Goal: Task Accomplishment & Management: Complete application form

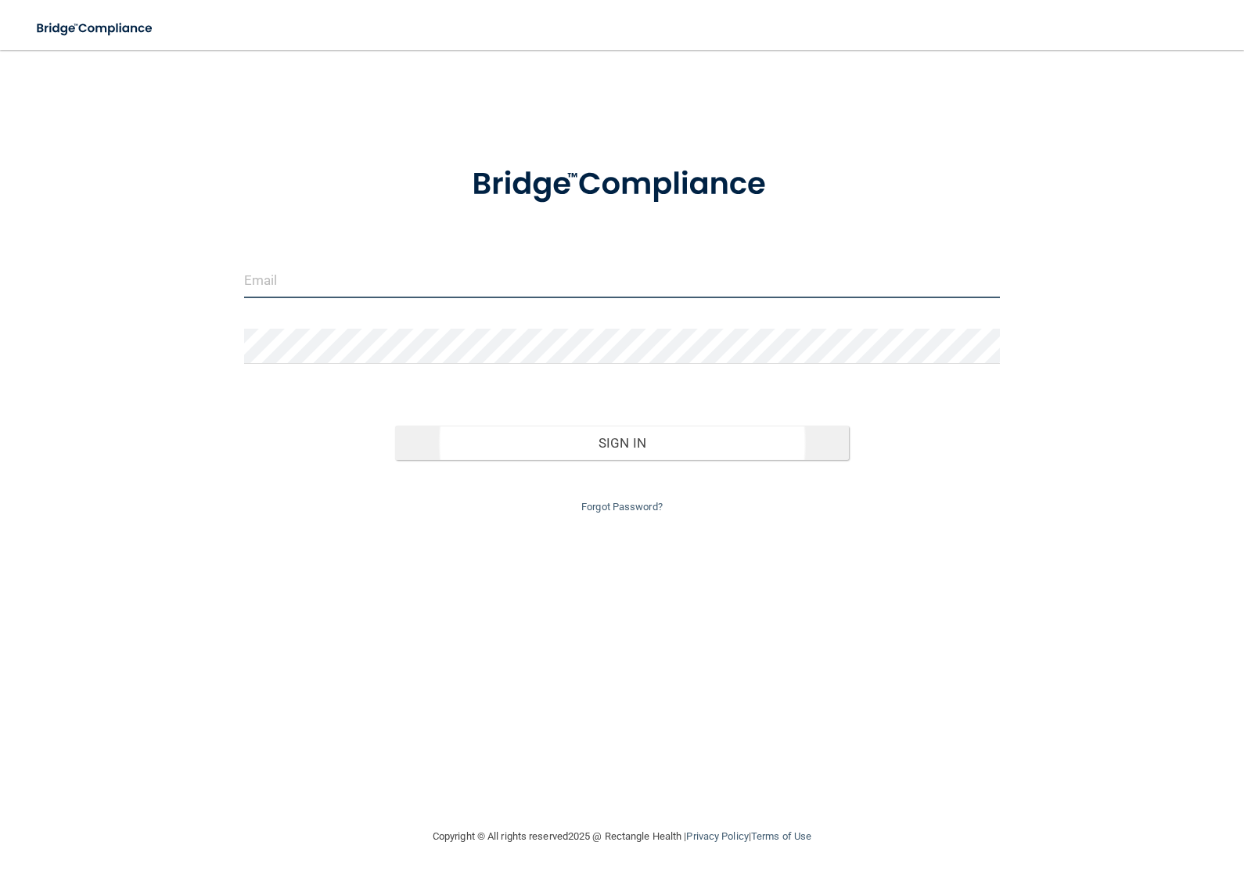
type input "[EMAIL_ADDRESS][DOMAIN_NAME]"
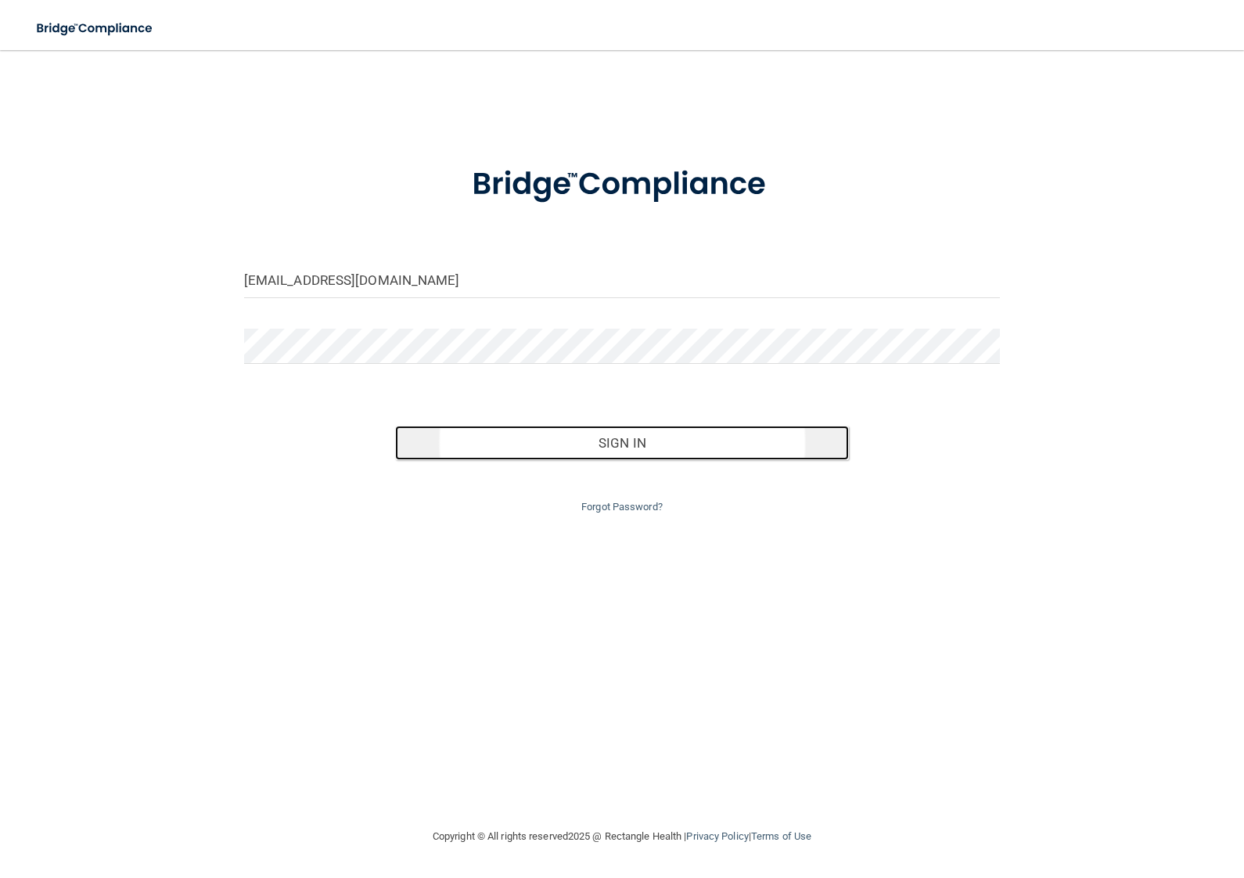
click at [545, 439] on button "Sign In" at bounding box center [622, 443] width 454 height 34
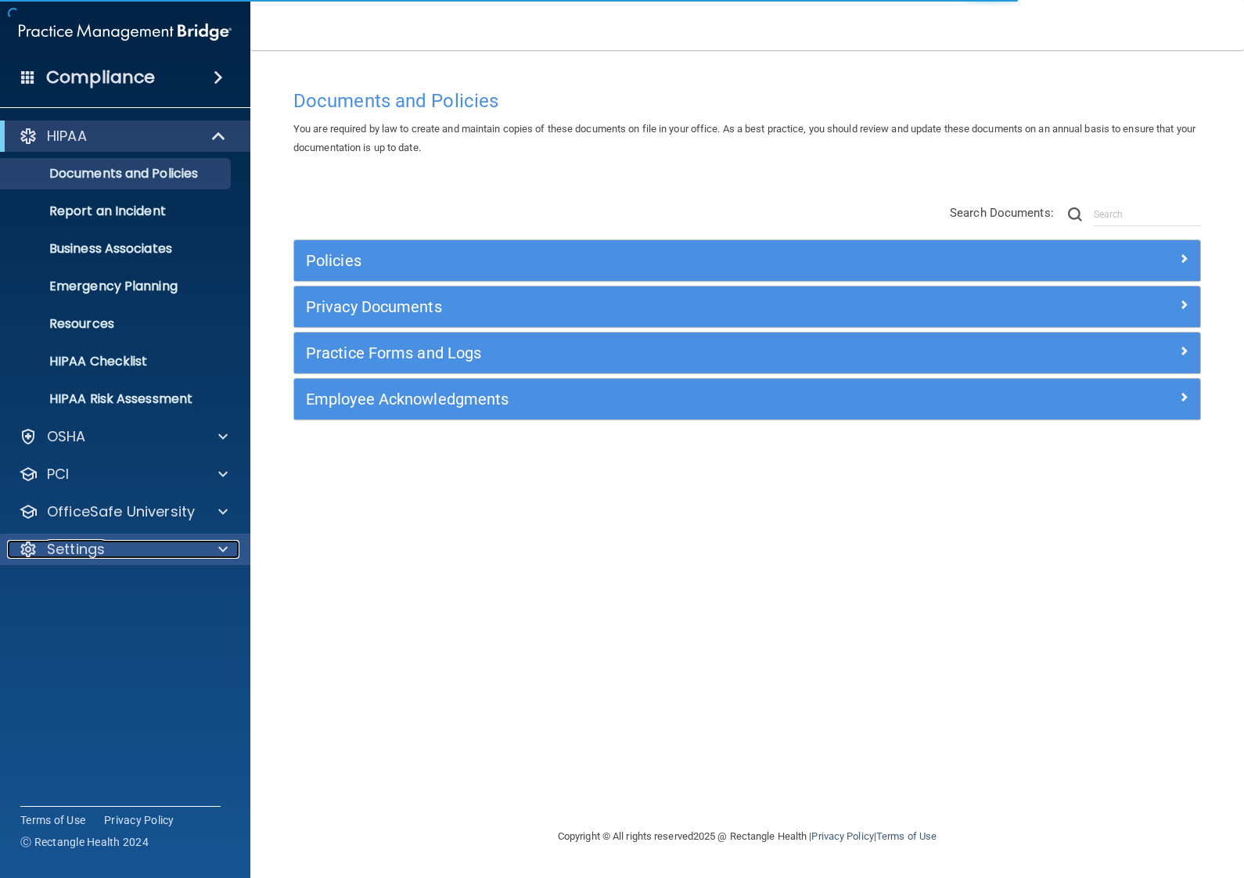
click at [146, 551] on div "Settings" at bounding box center [104, 549] width 194 height 19
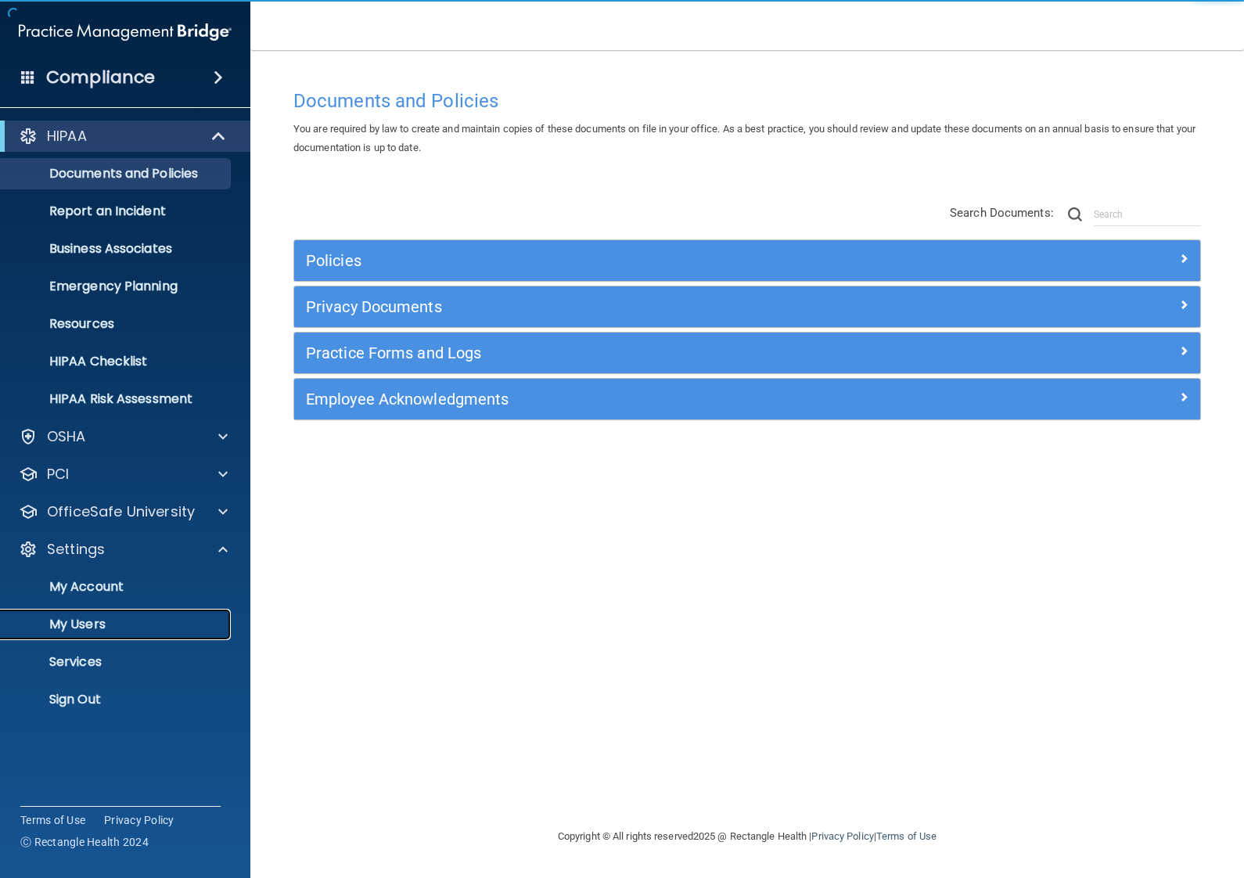
click at [120, 628] on p "My Users" at bounding box center [117, 625] width 214 height 16
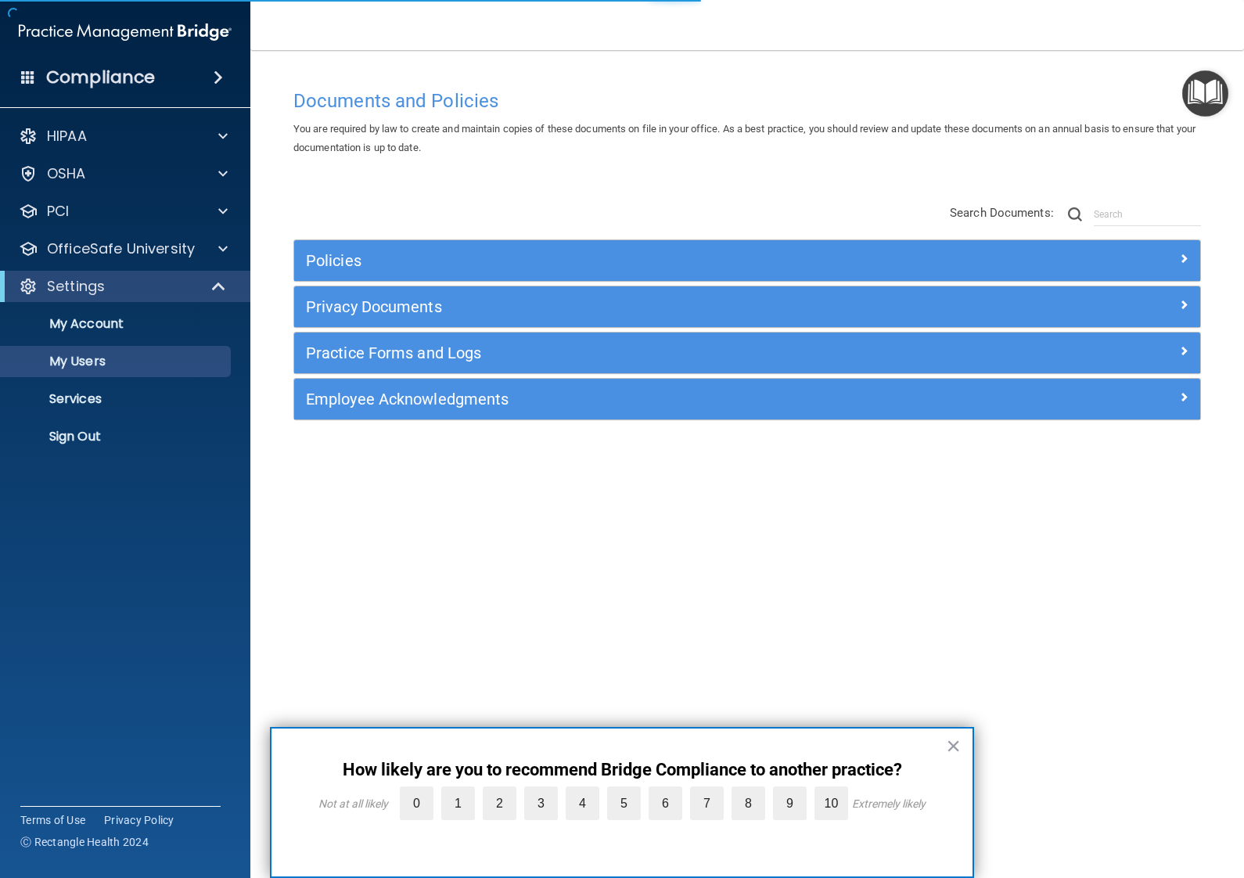
select select "20"
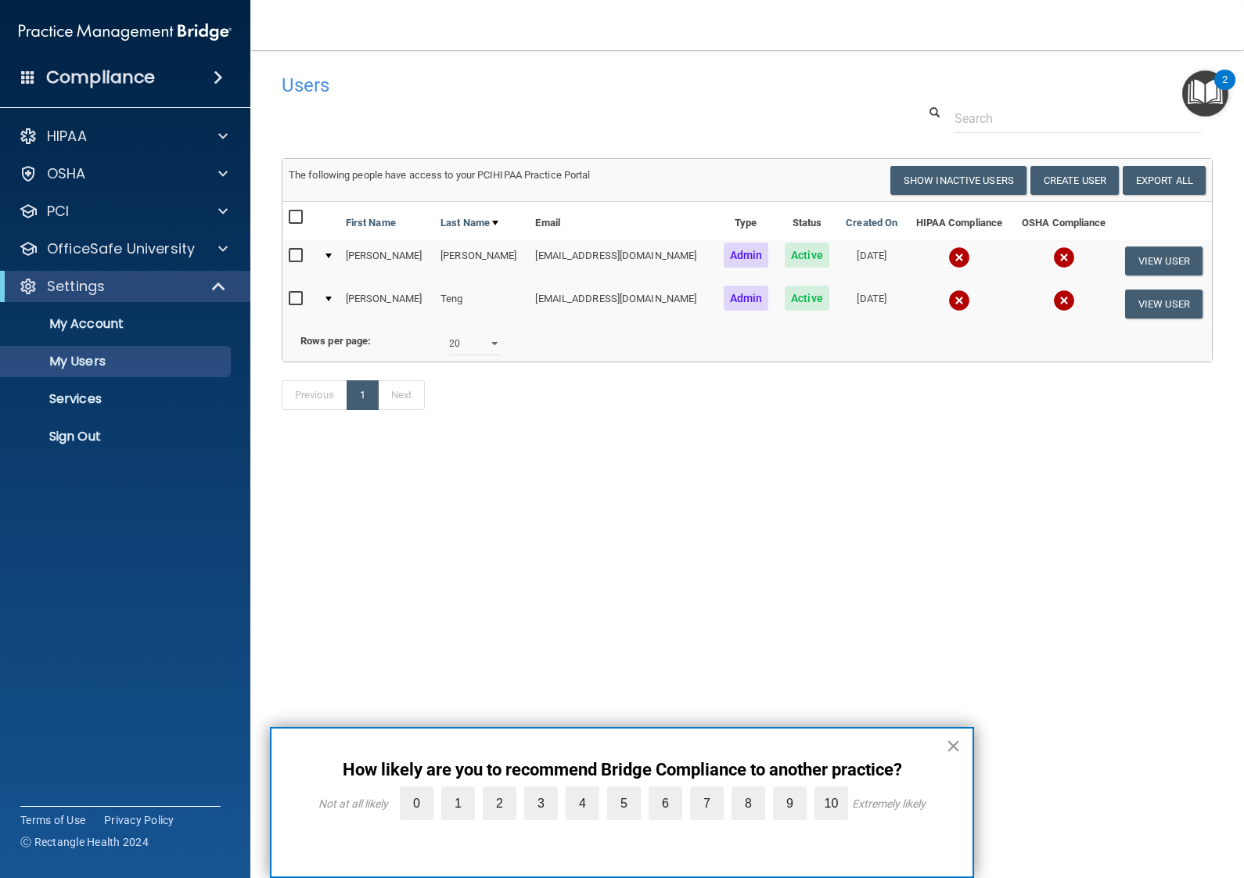
click at [952, 743] on button "×" at bounding box center [953, 745] width 15 height 25
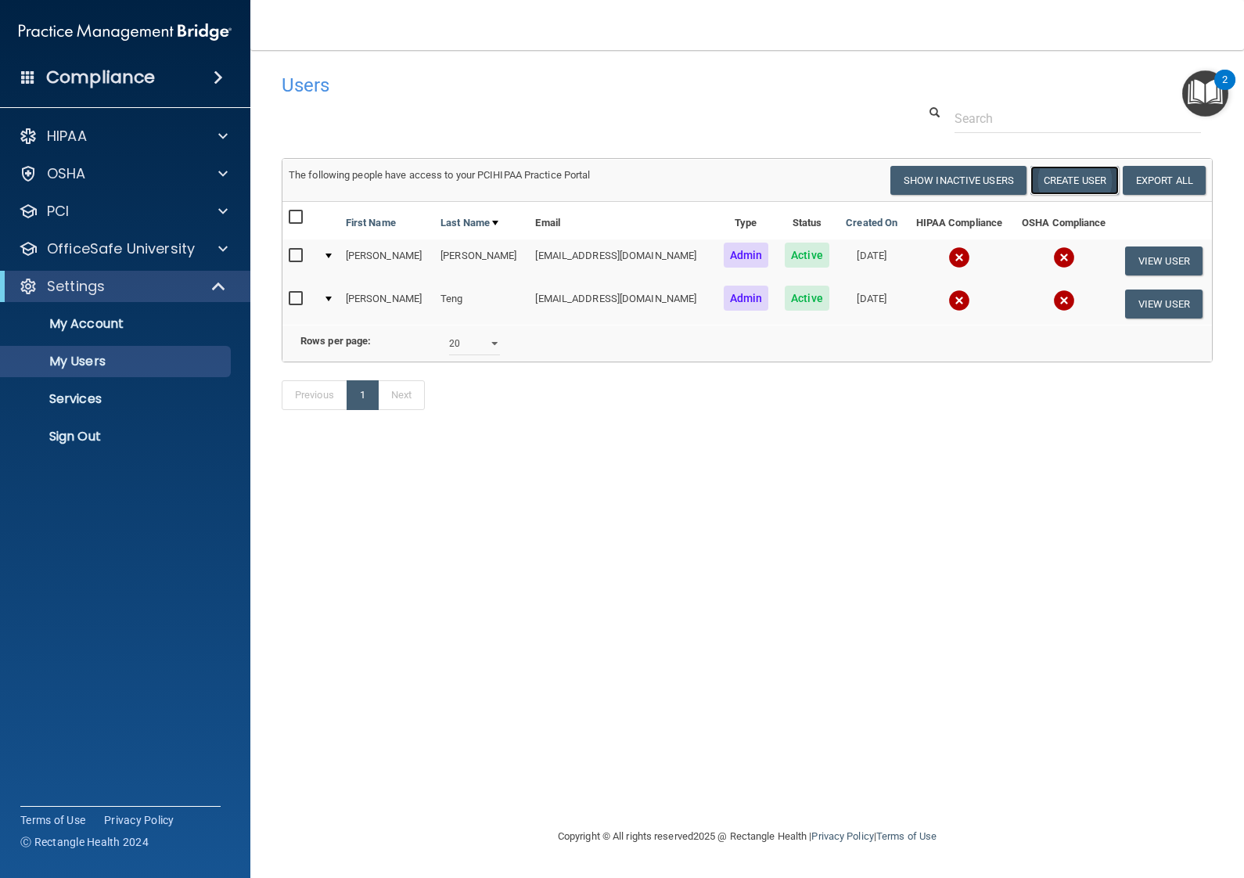
click at [1080, 187] on button "Create User" at bounding box center [1074, 180] width 88 height 29
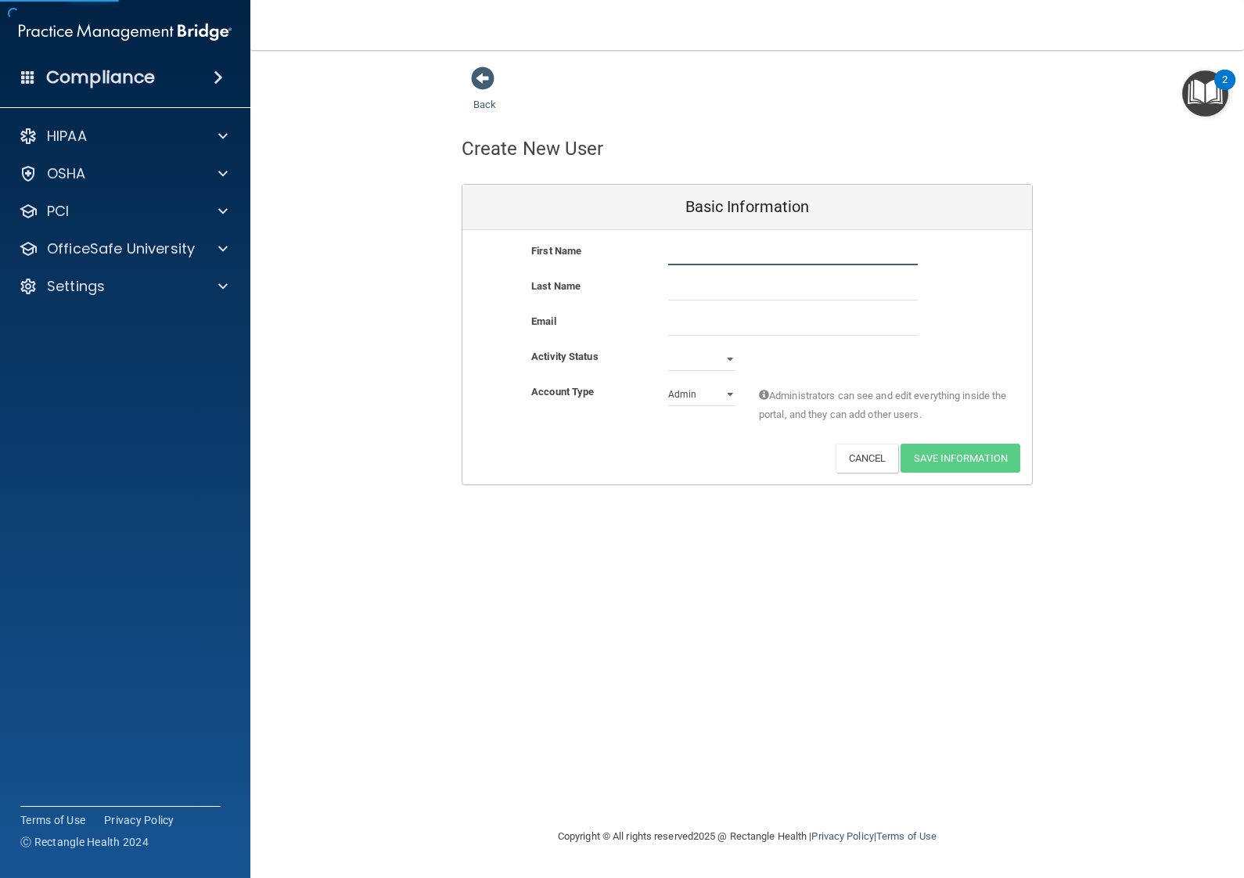
click at [732, 251] on input "text" at bounding box center [793, 253] width 250 height 23
type input "[PERSON_NAME]"
click at [746, 318] on input "email" at bounding box center [793, 323] width 250 height 23
paste input "[PERSON_NAME][EMAIL_ADDRESS][DOMAIN_NAME]"
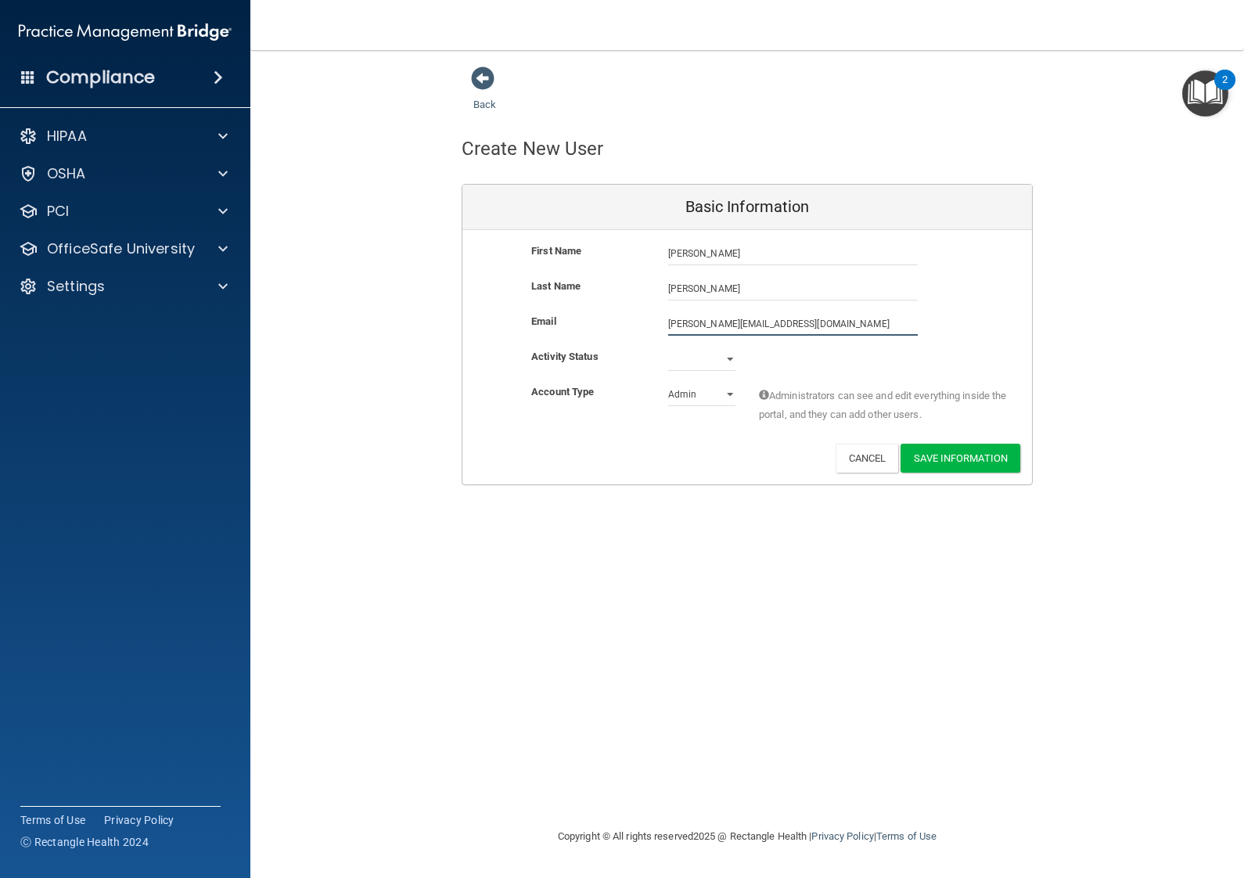
type input "[PERSON_NAME][EMAIL_ADDRESS][DOMAIN_NAME]"
click at [708, 363] on select "Active Inactive" at bounding box center [701, 358] width 67 height 23
select select "active"
click at [707, 390] on select "Admin Member" at bounding box center [701, 394] width 67 height 23
select select "practice_member"
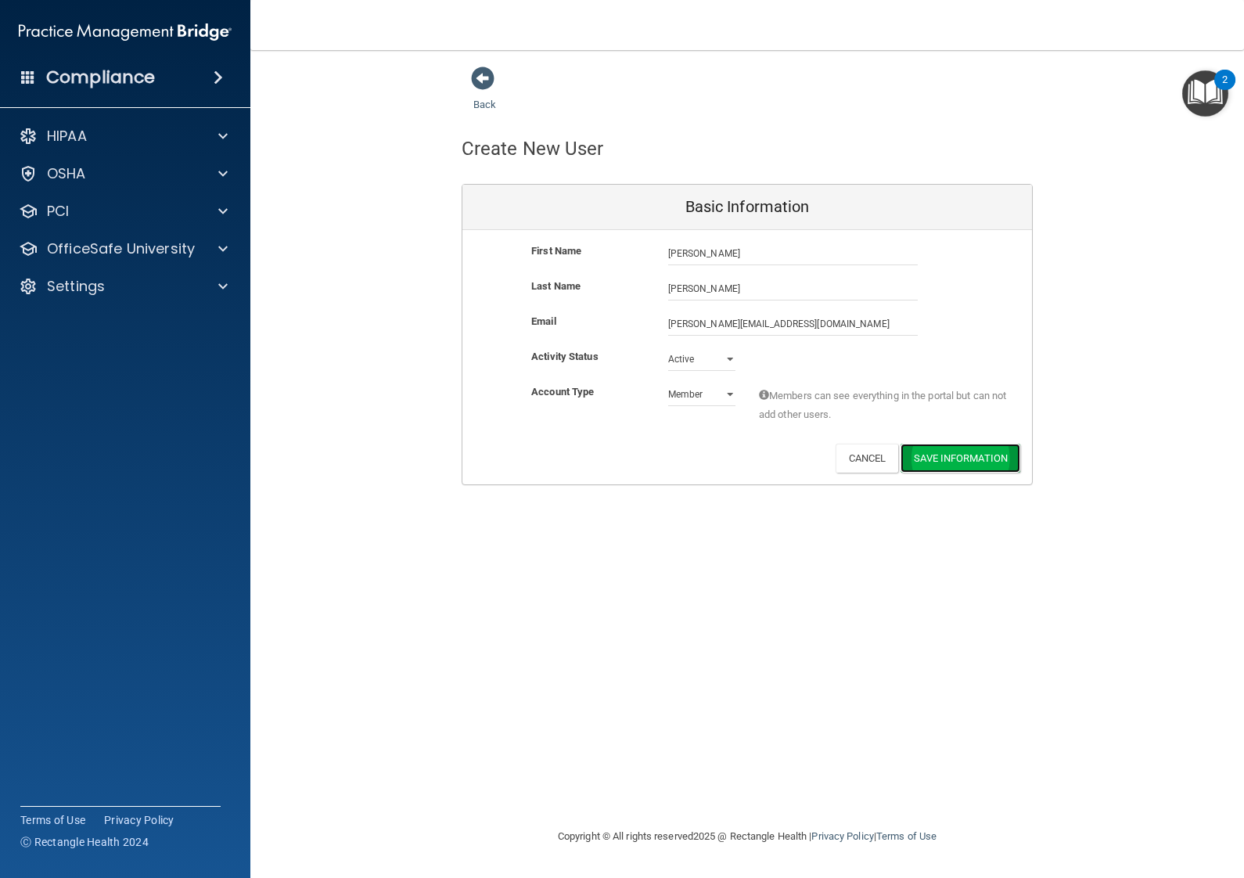
click at [966, 467] on button "Save Information" at bounding box center [961, 458] width 120 height 29
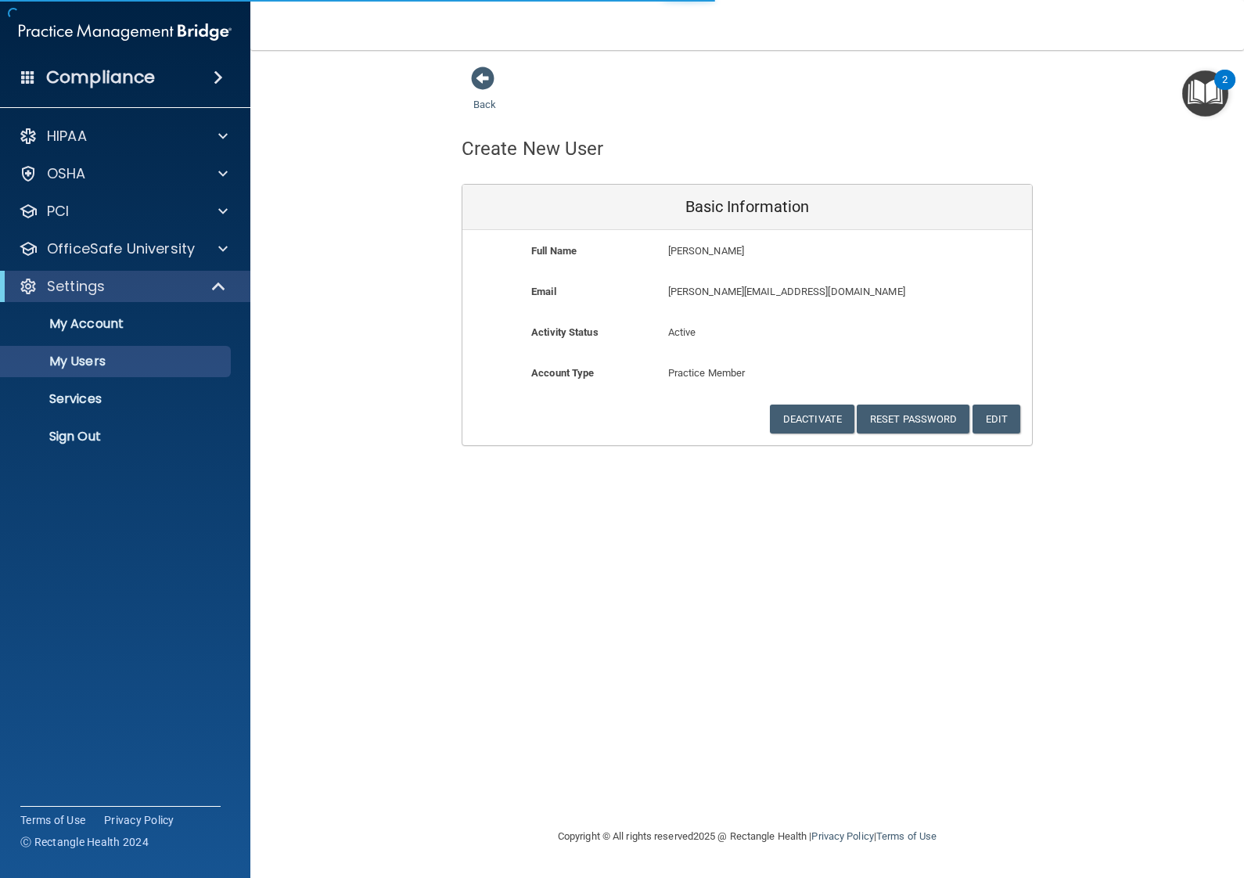
select select "20"
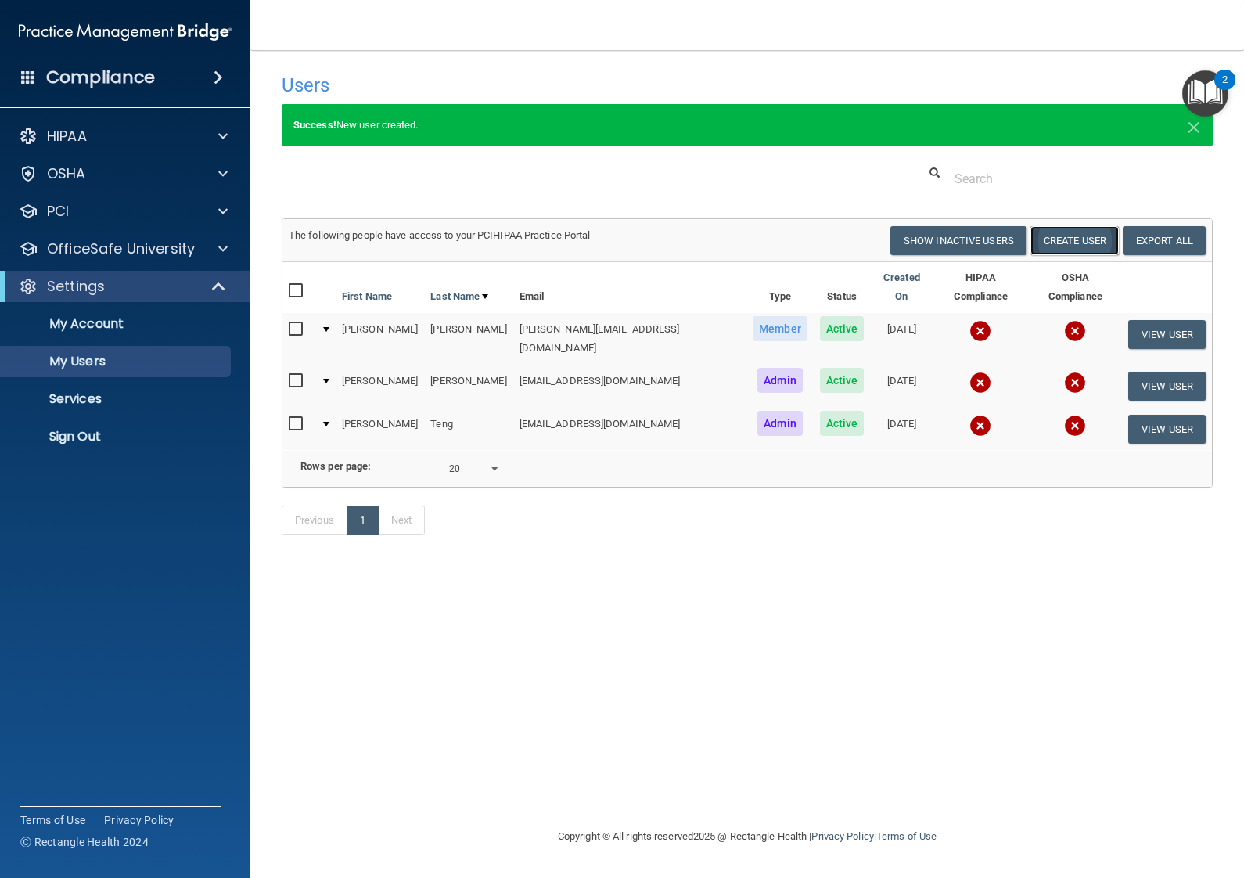
click at [1071, 247] on button "Create User" at bounding box center [1074, 240] width 88 height 29
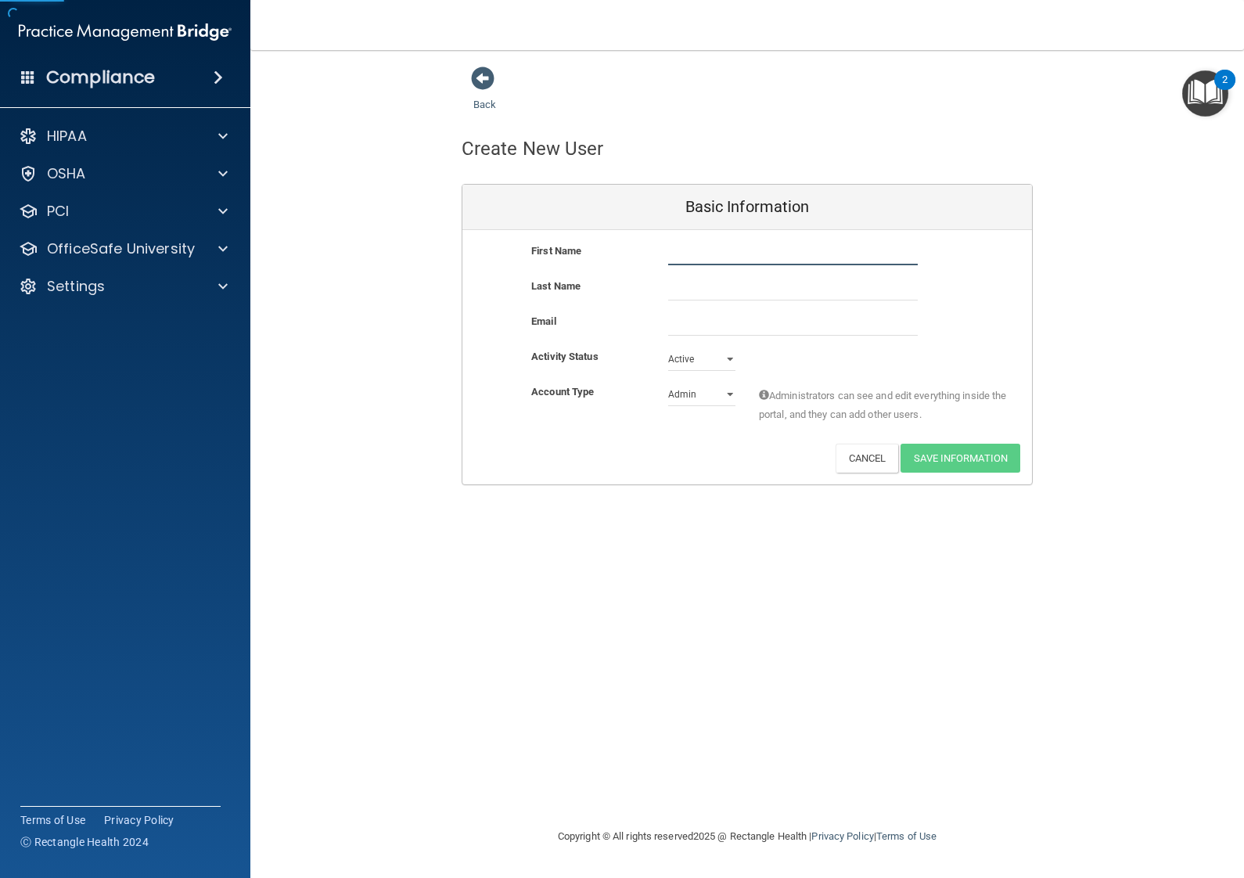
click at [723, 257] on input "text" at bounding box center [793, 253] width 250 height 23
type input "[PERSON_NAME]"
click at [400, 105] on div "Back Create New User Basic Information First Name [PERSON_NAME] [PERSON_NAME] L…" at bounding box center [747, 275] width 931 height 419
click at [684, 323] on input "email" at bounding box center [793, 323] width 250 height 23
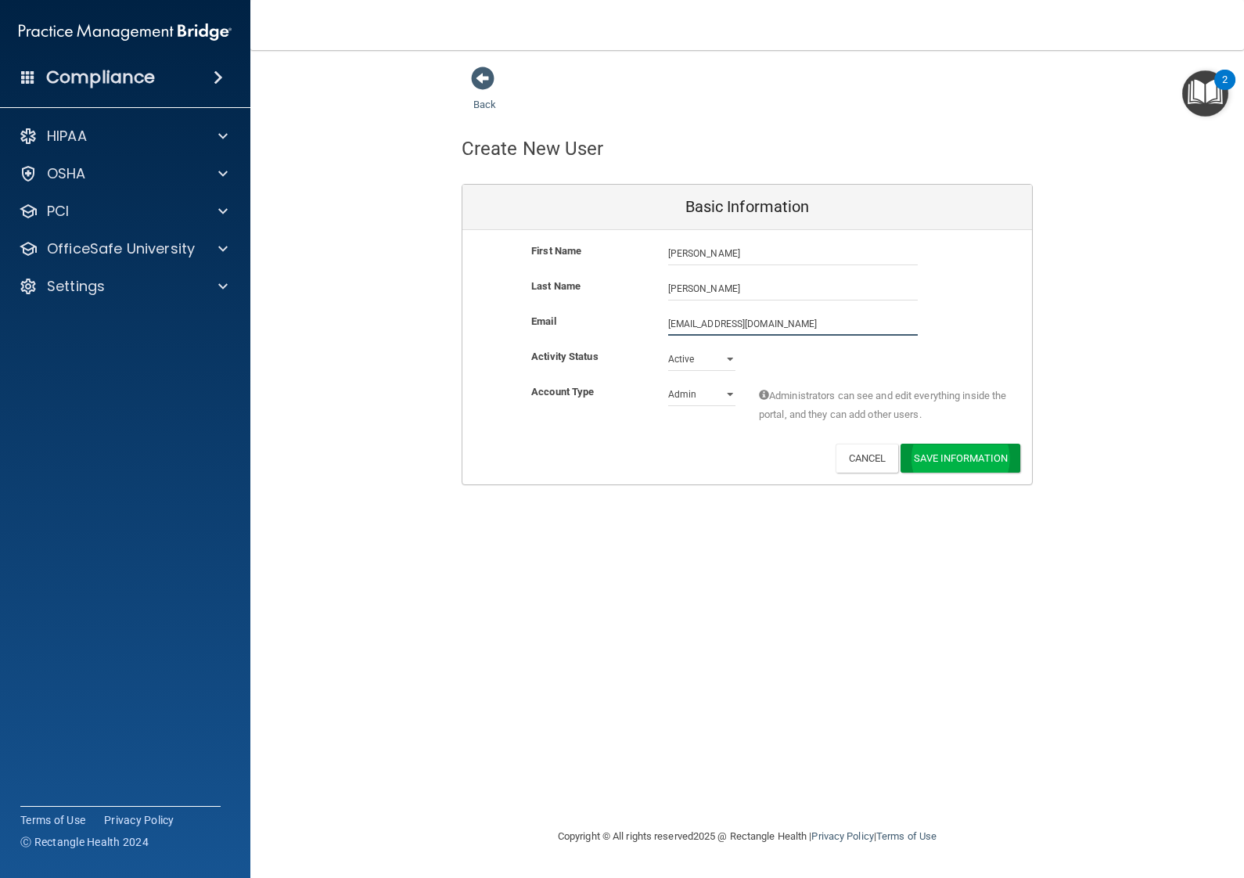
type input "[EMAIL_ADDRESS][DOMAIN_NAME]"
click at [920, 453] on button "Save Information" at bounding box center [961, 458] width 120 height 29
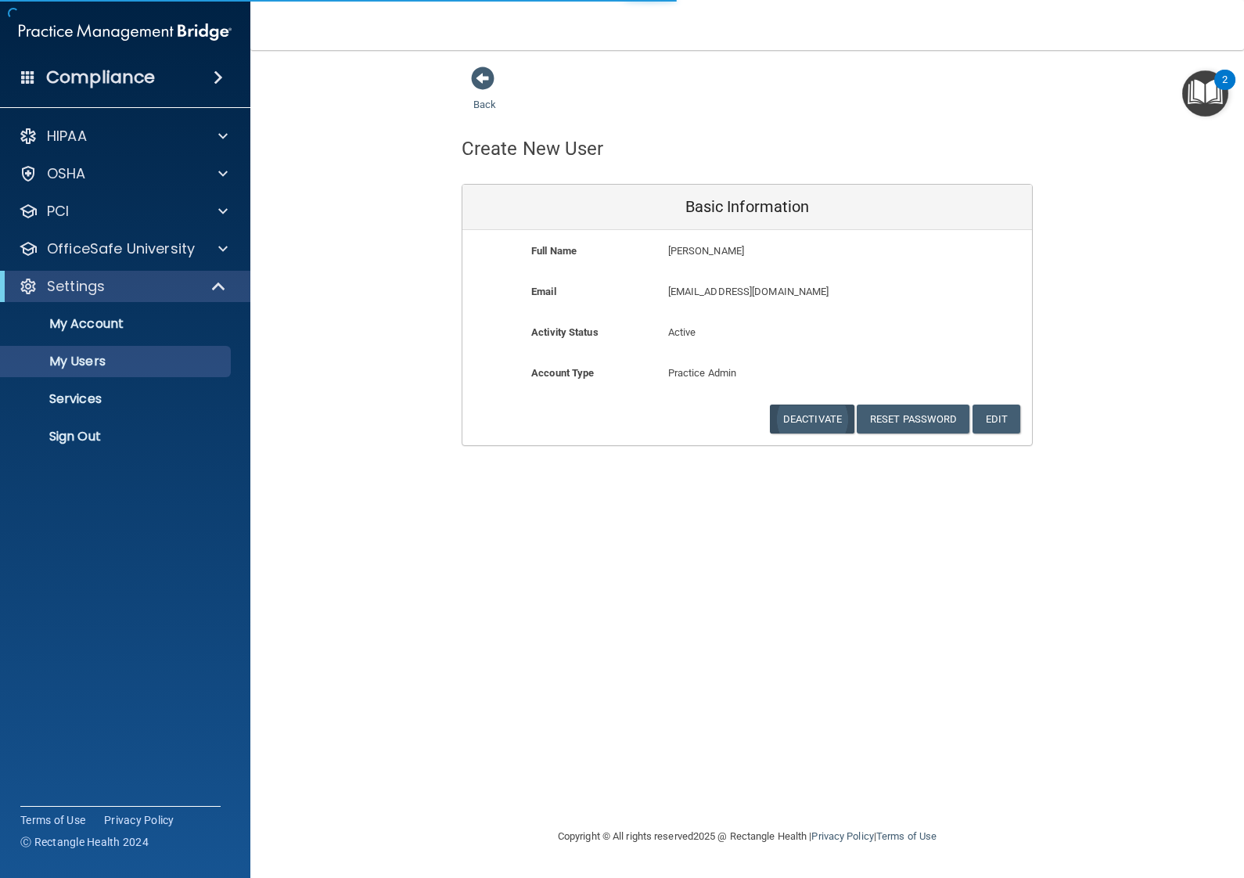
select select "20"
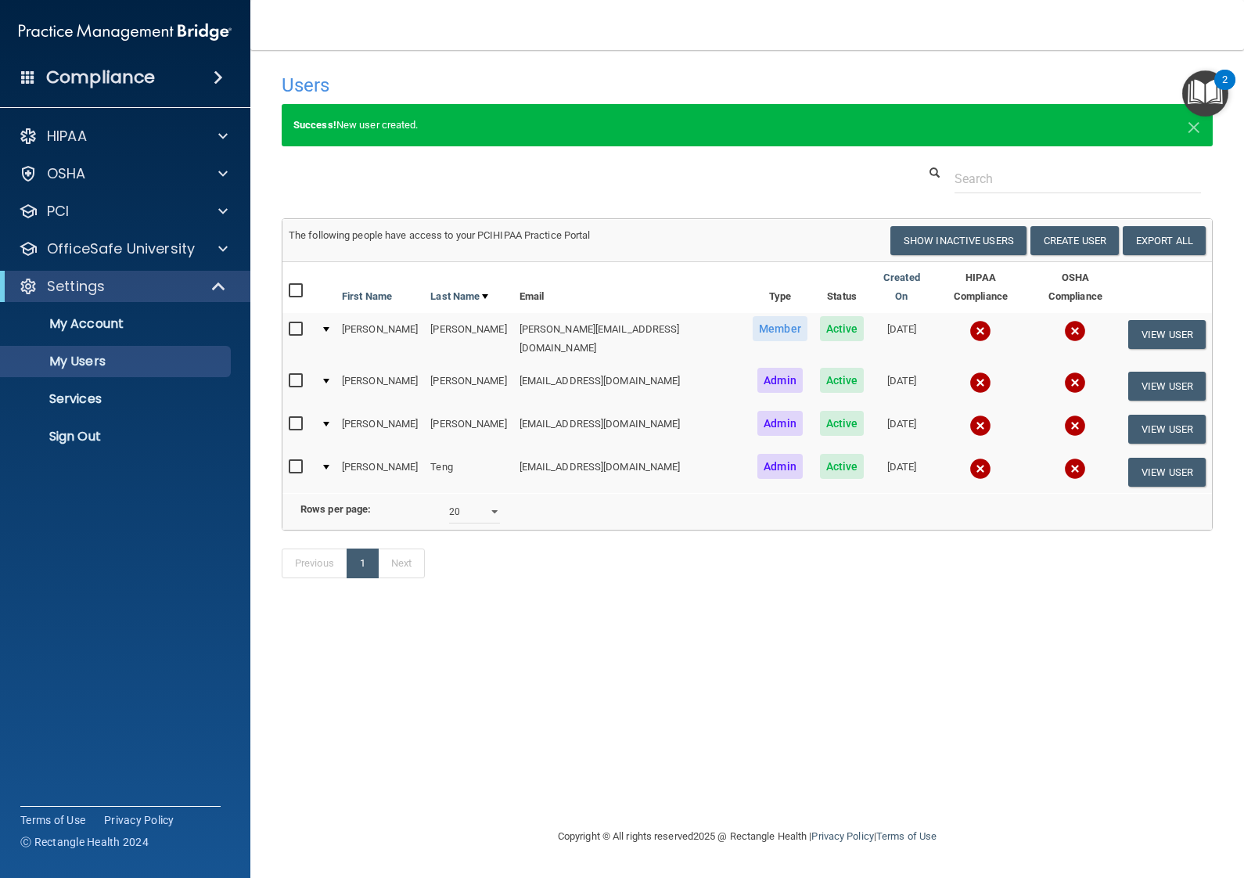
click at [297, 418] on input "checkbox" at bounding box center [298, 424] width 18 height 13
checkbox input "true"
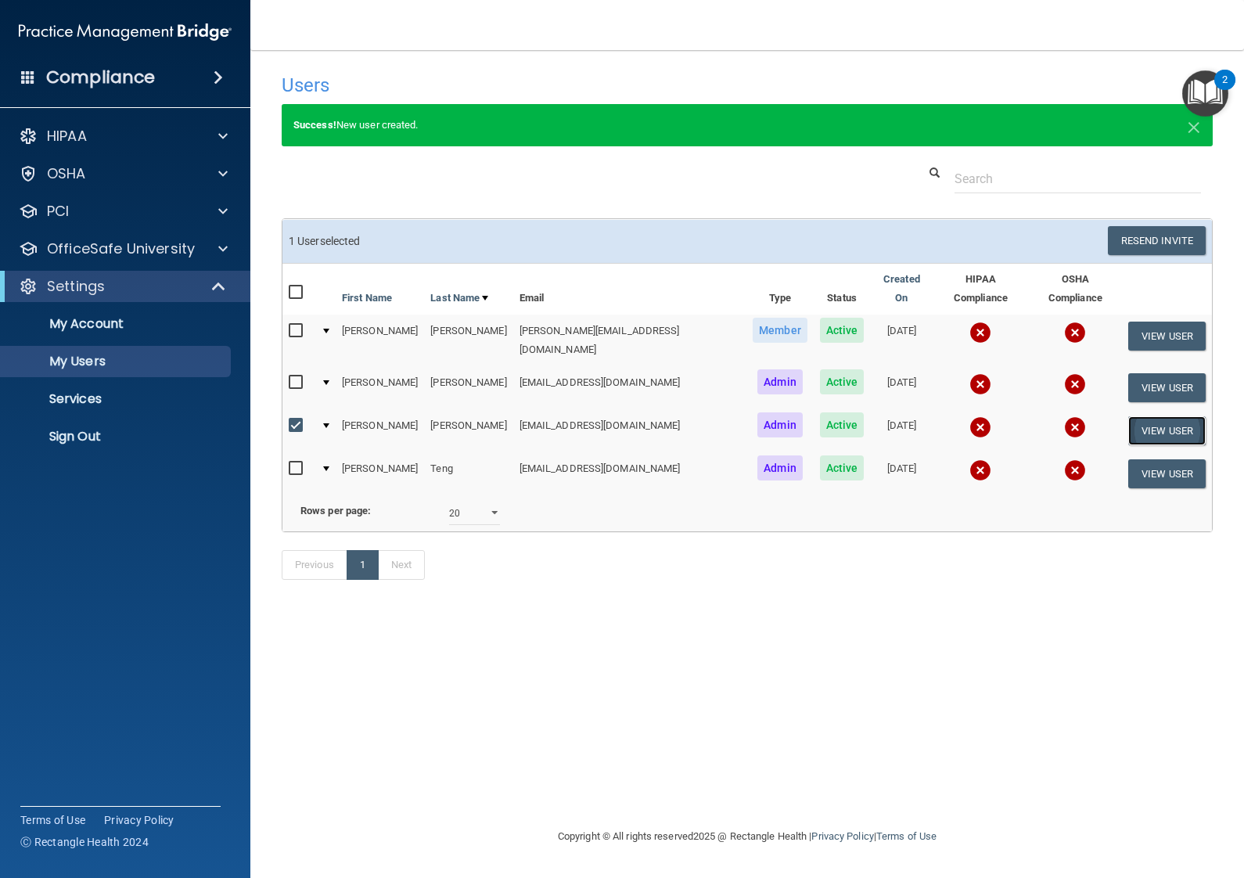
click at [1163, 416] on button "View User" at bounding box center [1166, 430] width 77 height 29
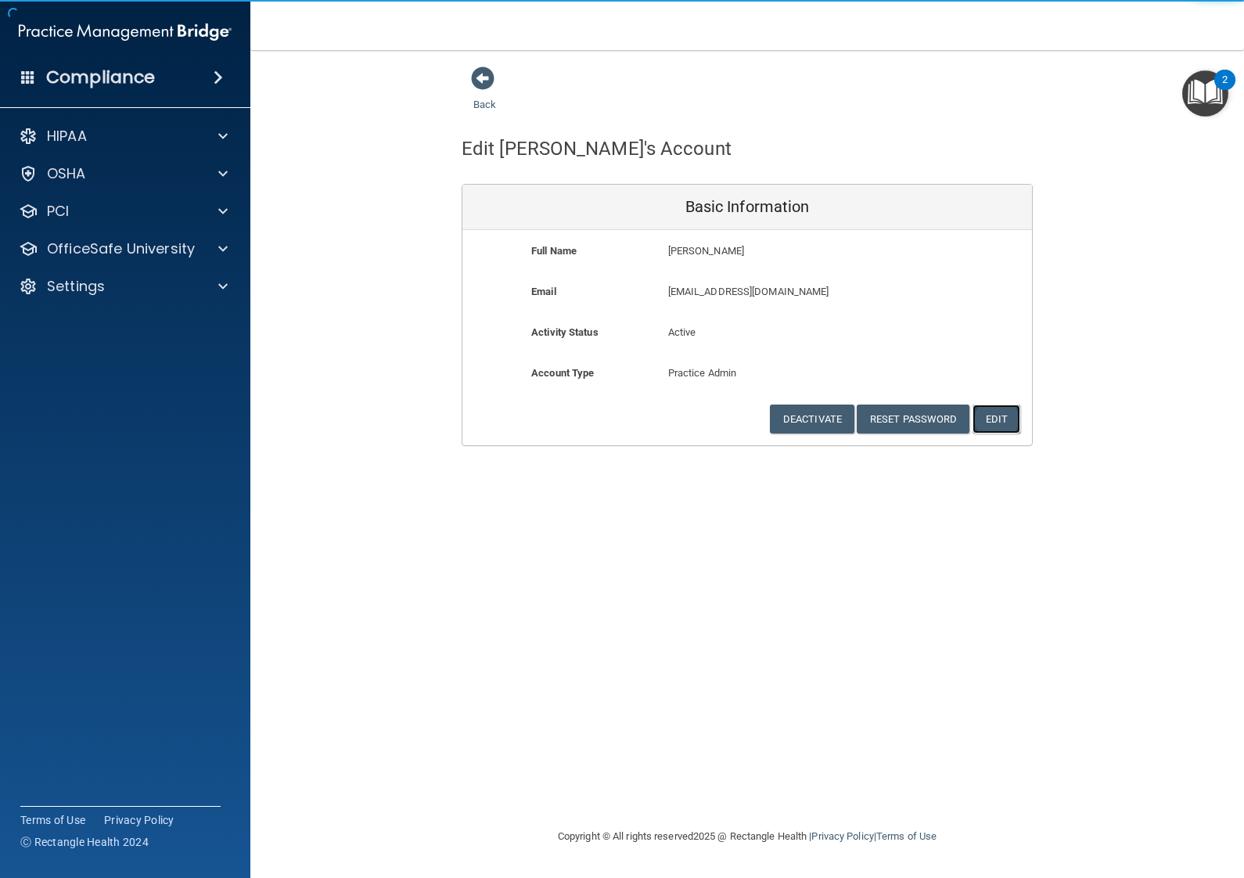
click at [989, 419] on button "Edit" at bounding box center [997, 419] width 48 height 29
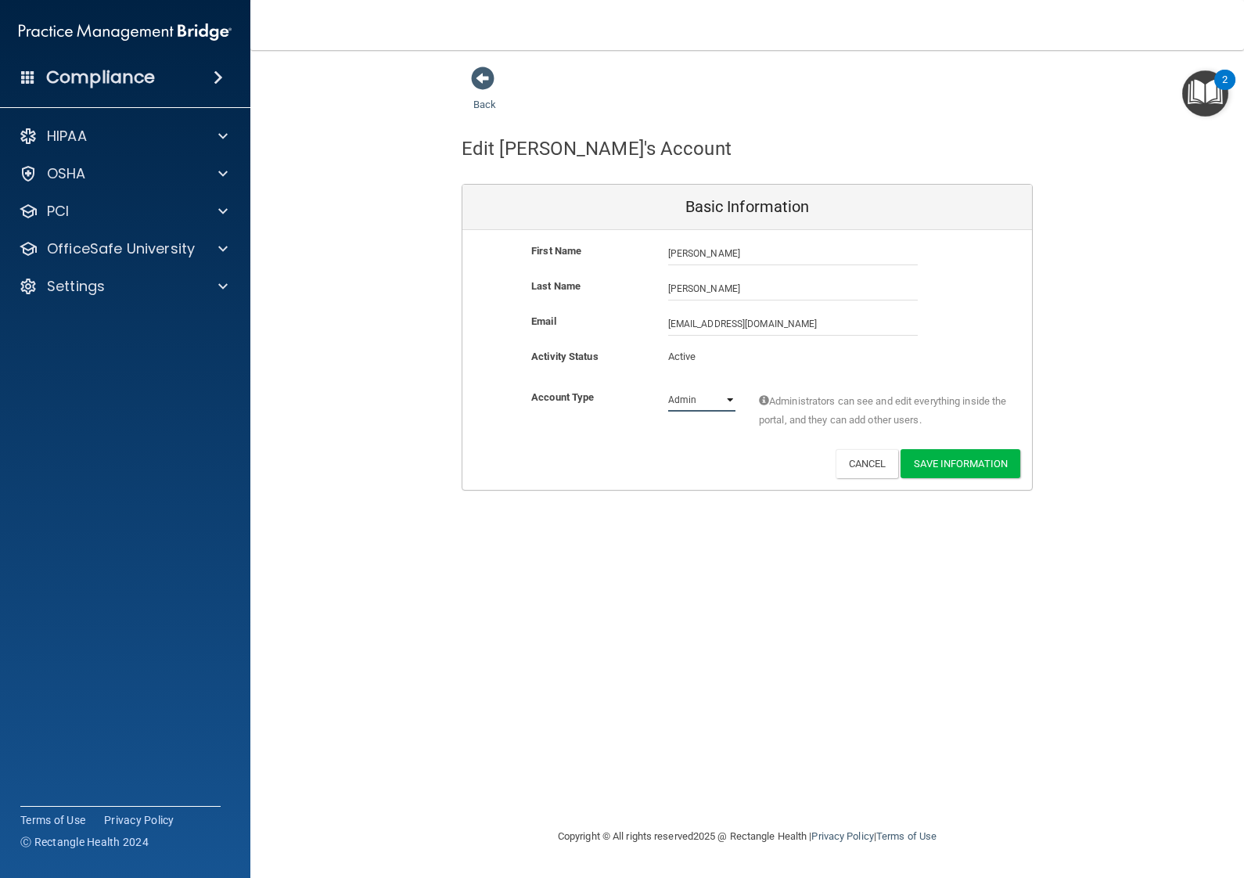
click at [703, 400] on select "Admin Member" at bounding box center [701, 399] width 67 height 23
select select "practice_member"
click at [954, 462] on button "Save Information" at bounding box center [961, 463] width 120 height 29
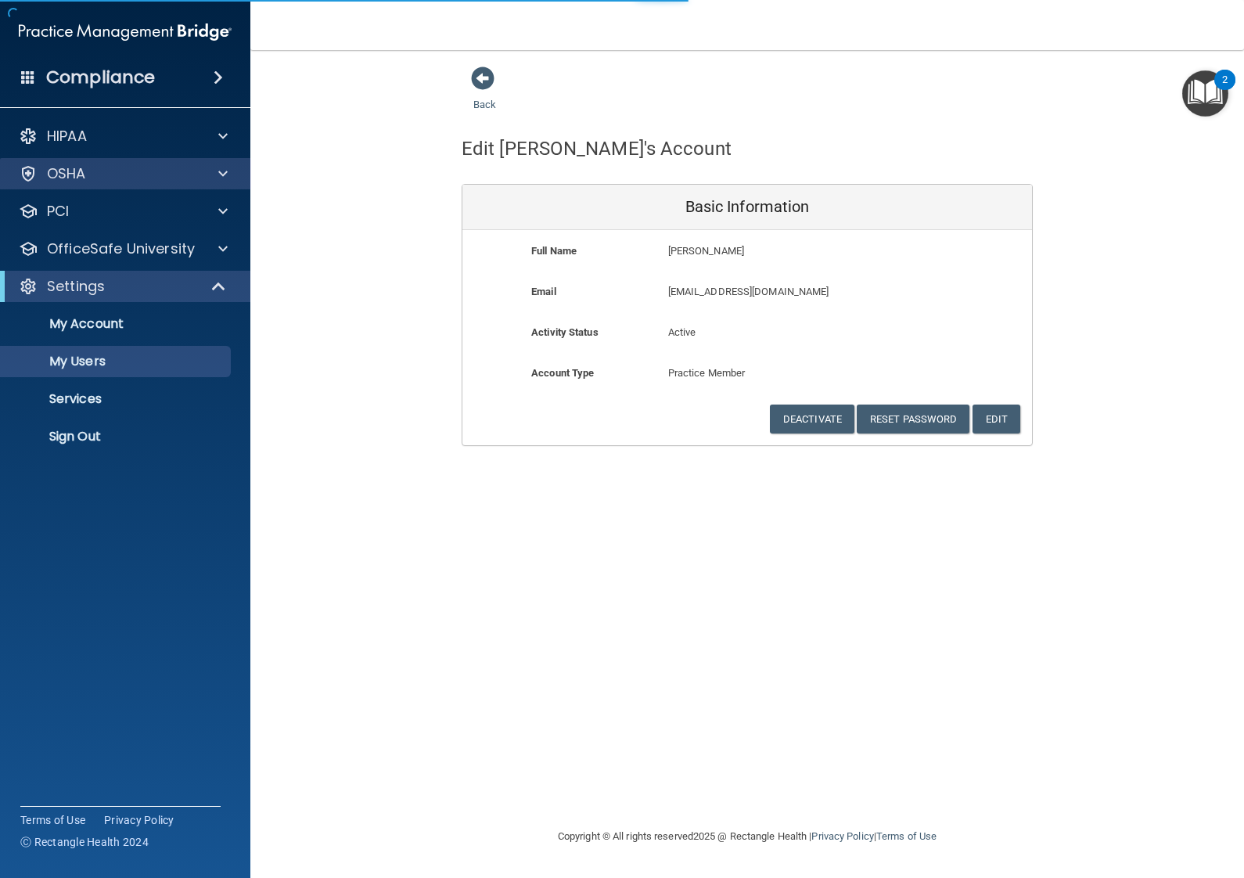
select select "20"
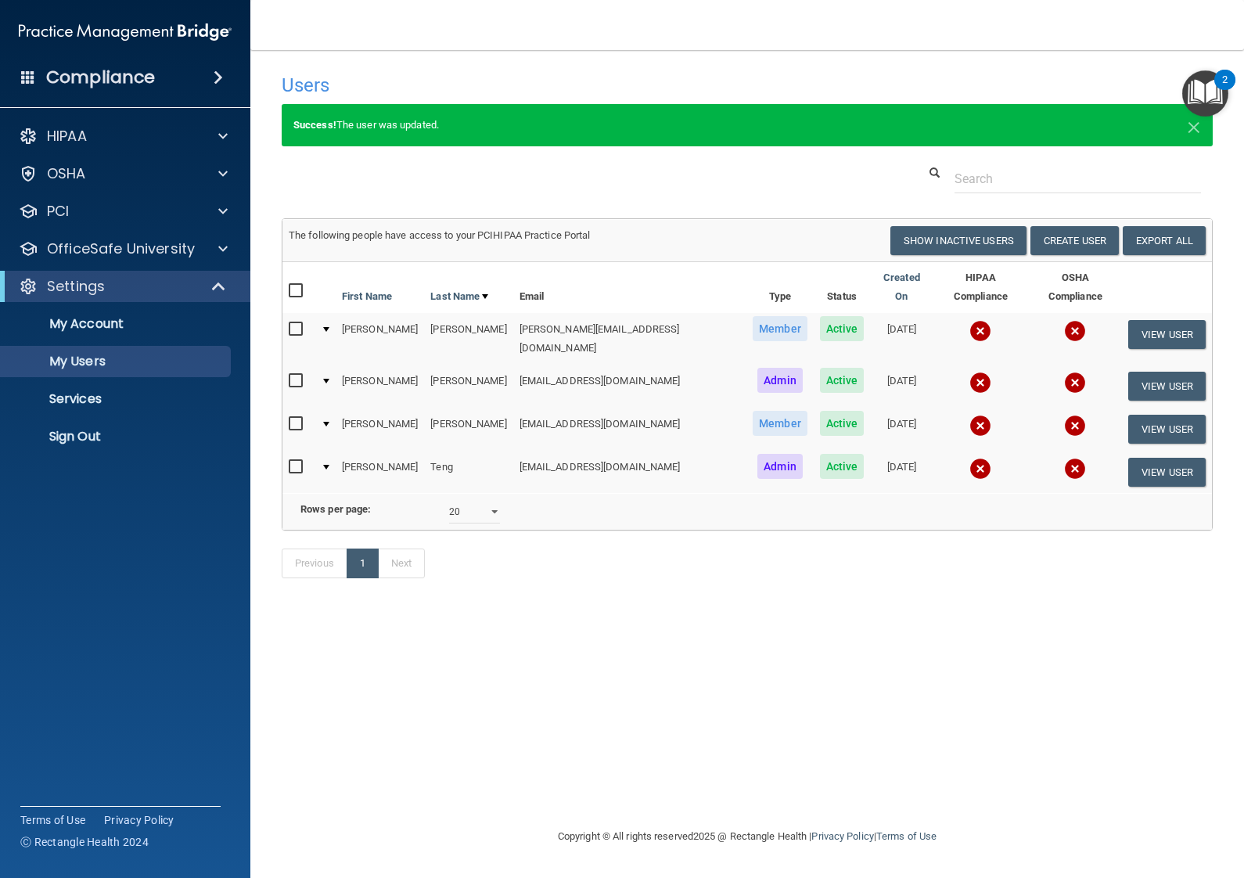
click at [575, 272] on th "Email" at bounding box center [630, 287] width 234 height 51
click at [870, 340] on td "[DATE]" at bounding box center [901, 339] width 63 height 52
click at [1186, 135] on div "Success! The user was updated. ×" at bounding box center [747, 125] width 931 height 42
click at [1192, 133] on span "×" at bounding box center [1194, 125] width 14 height 31
select select "20"
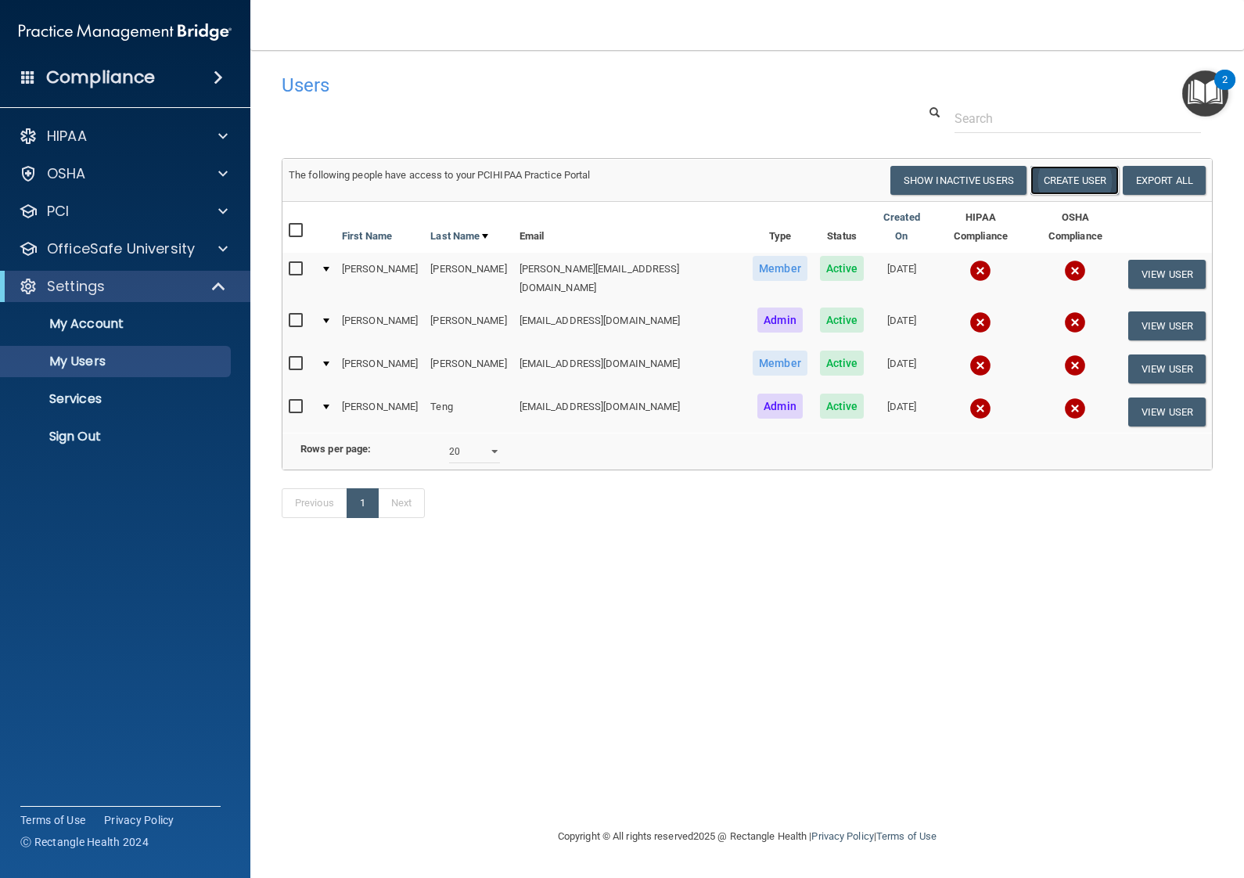
click at [1070, 187] on button "Create User" at bounding box center [1074, 180] width 88 height 29
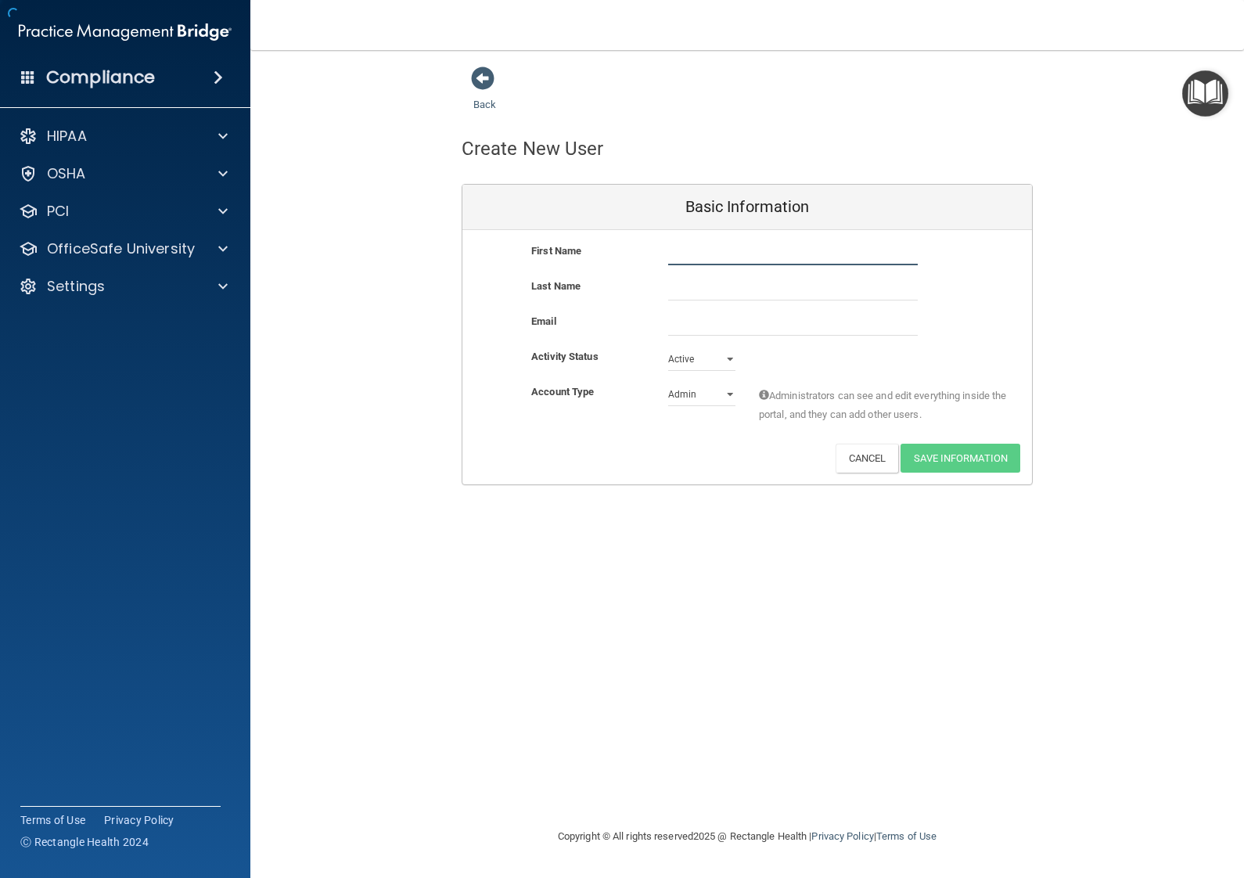
click at [726, 250] on input "text" at bounding box center [793, 253] width 250 height 23
type input "[PERSON_NAME]"
type input "Dhuri"
click at [765, 334] on input "email" at bounding box center [793, 323] width 250 height 23
paste input "[PERSON_NAME][EMAIL_ADDRESS][DOMAIN_NAME]"
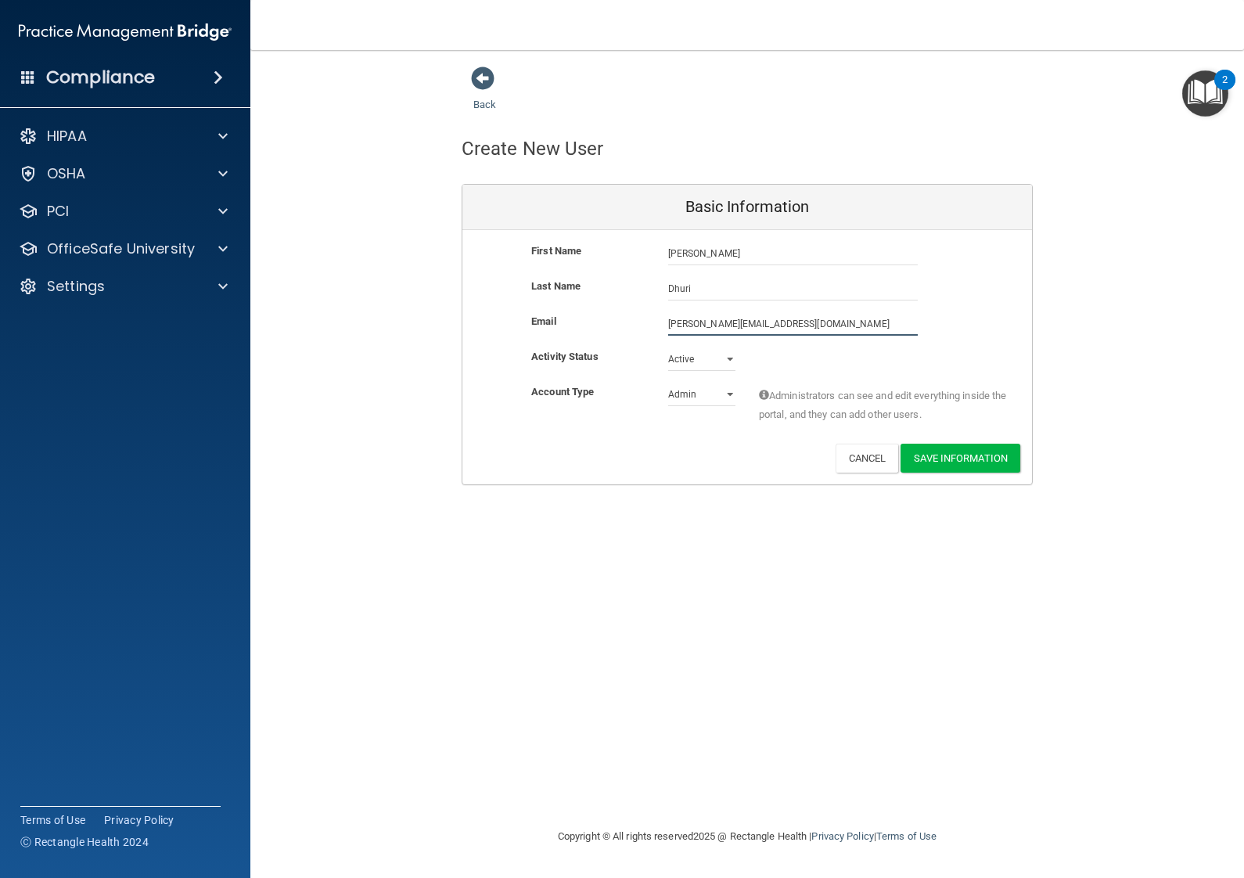
type input "[PERSON_NAME][EMAIL_ADDRESS][DOMAIN_NAME]"
click at [723, 360] on select "Active Inactive" at bounding box center [701, 358] width 67 height 23
click at [710, 395] on select "Admin Member" at bounding box center [701, 394] width 67 height 23
select select "practice_member"
click at [999, 468] on button "Save Information" at bounding box center [961, 458] width 120 height 29
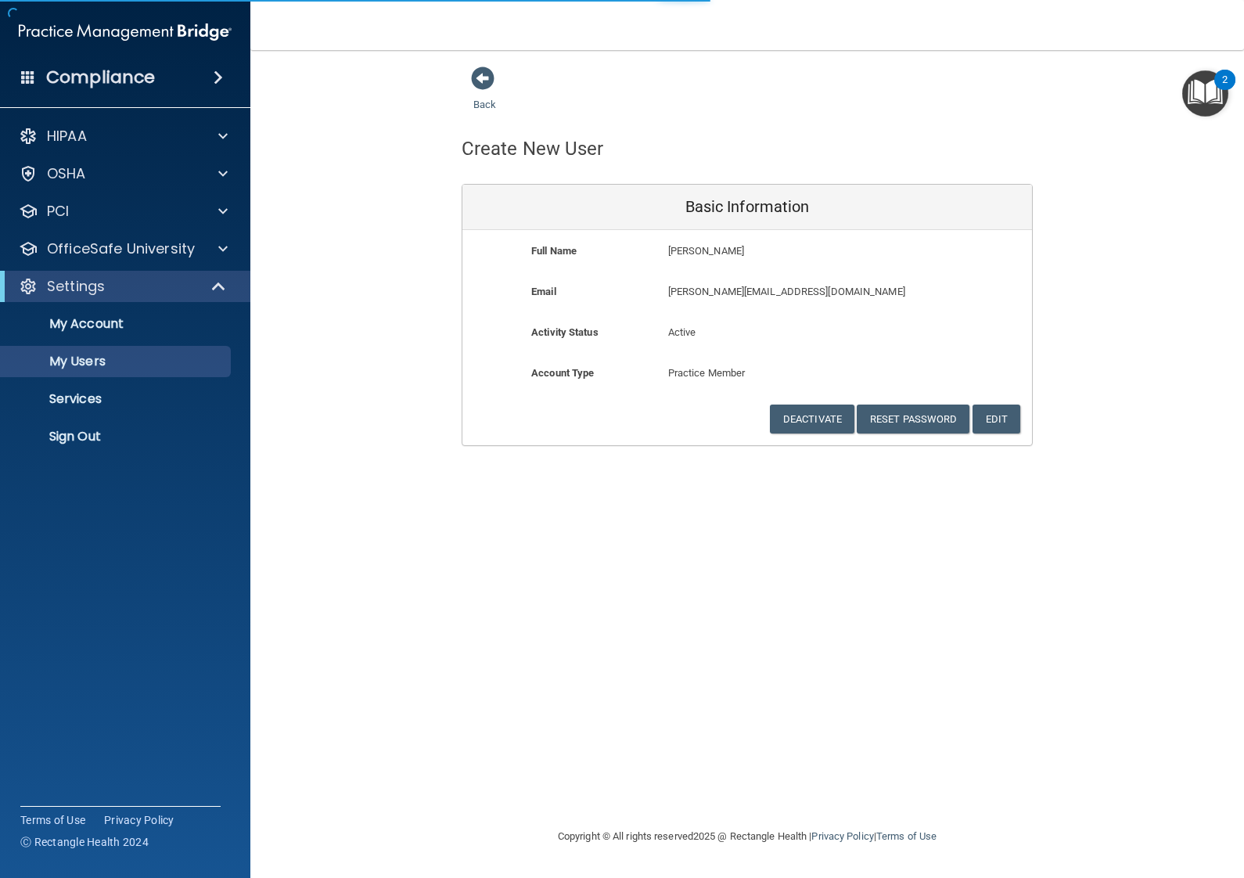
select select "20"
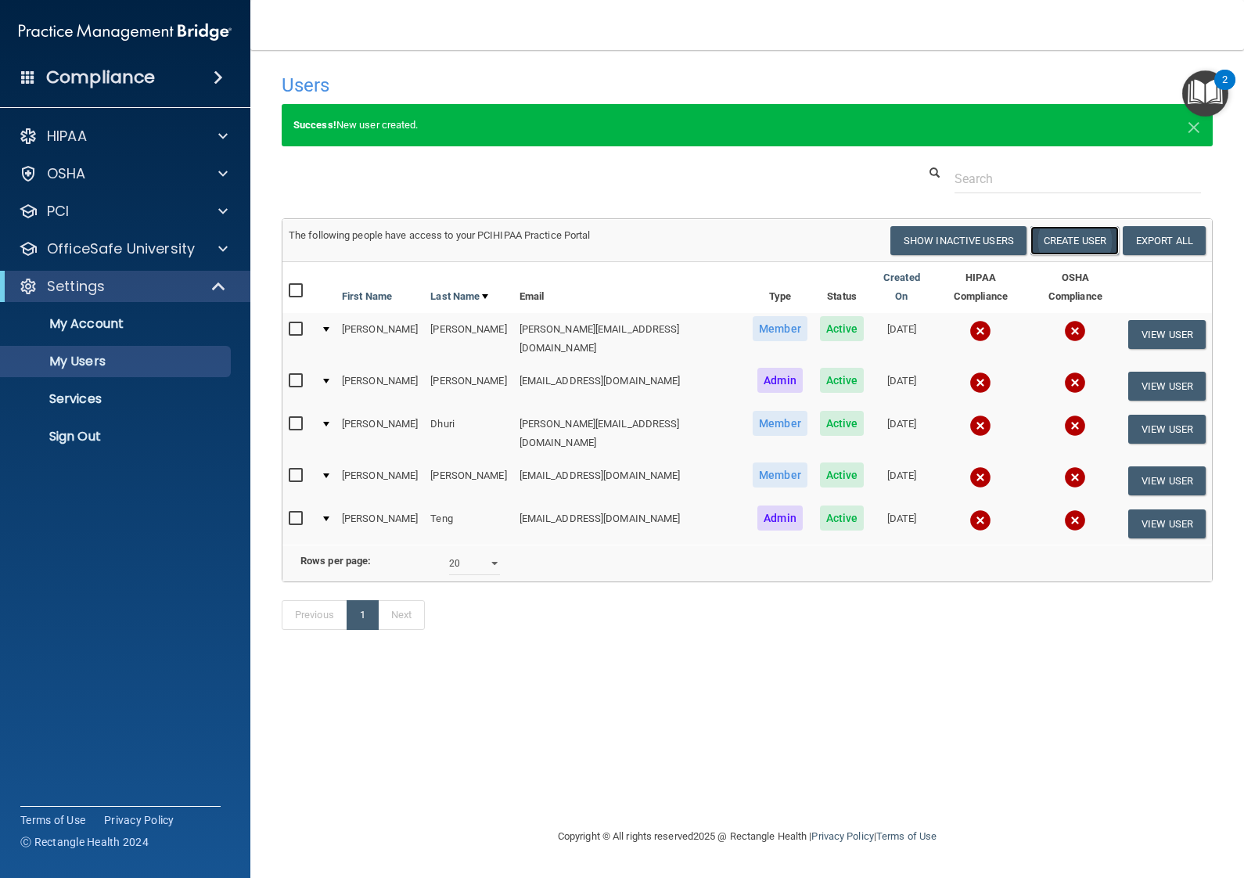
click at [1097, 244] on button "Create User" at bounding box center [1074, 240] width 88 height 29
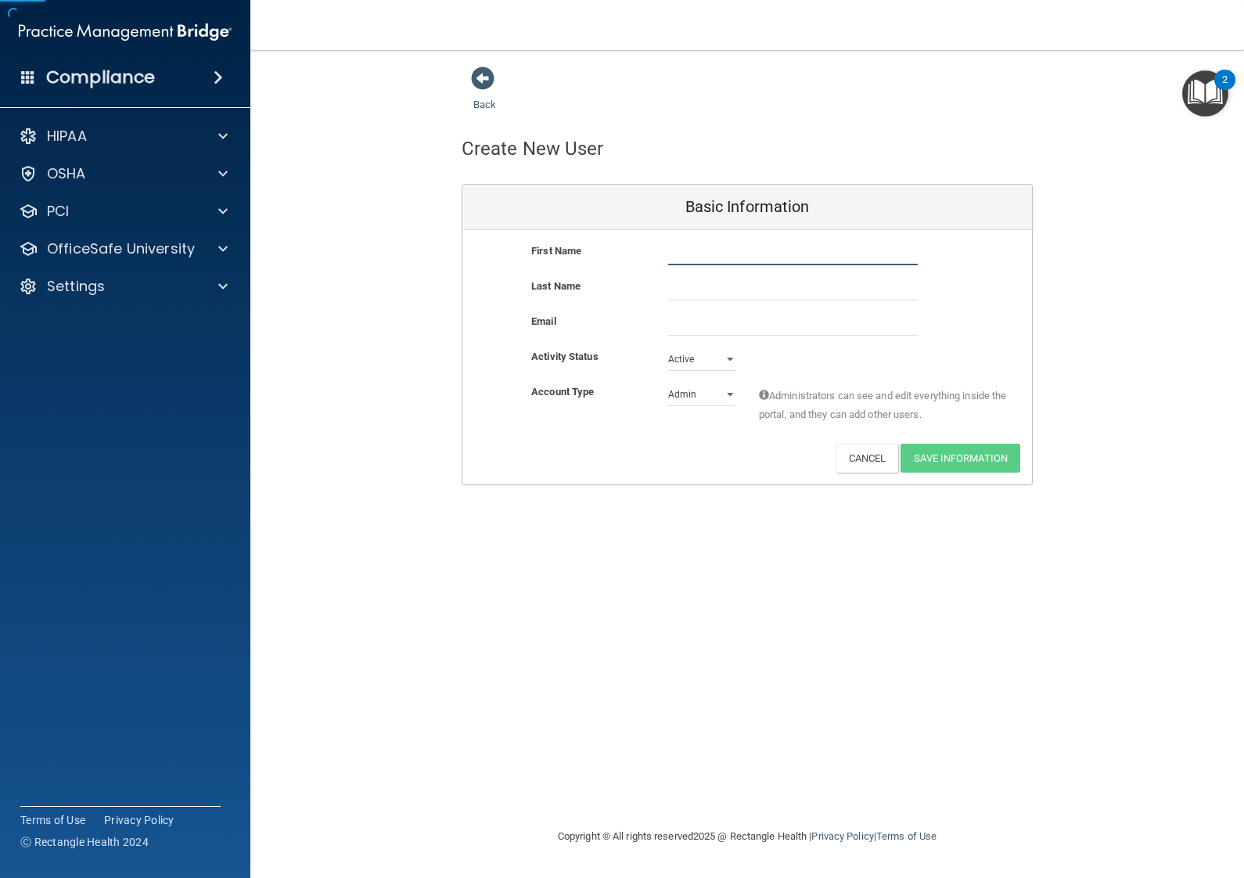
click at [705, 257] on input "text" at bounding box center [793, 253] width 250 height 23
type input "[PERSON_NAME]"
type input "Kaur"
click at [825, 333] on input "email" at bounding box center [793, 323] width 250 height 23
paste input "[EMAIL_ADDRESS][DOMAIN_NAME]"
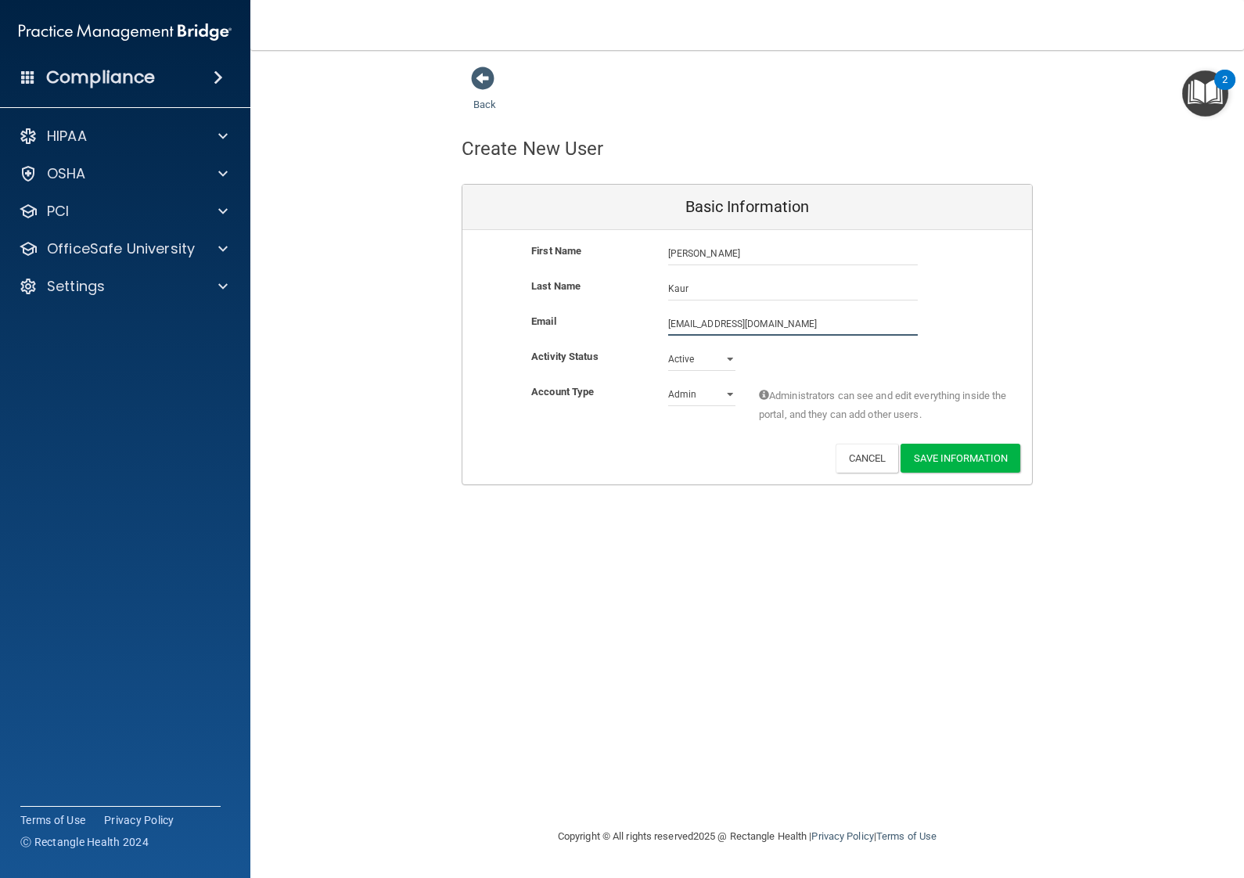
type input "[EMAIL_ADDRESS][DOMAIN_NAME]"
click at [718, 400] on select "Admin Member" at bounding box center [701, 394] width 67 height 23
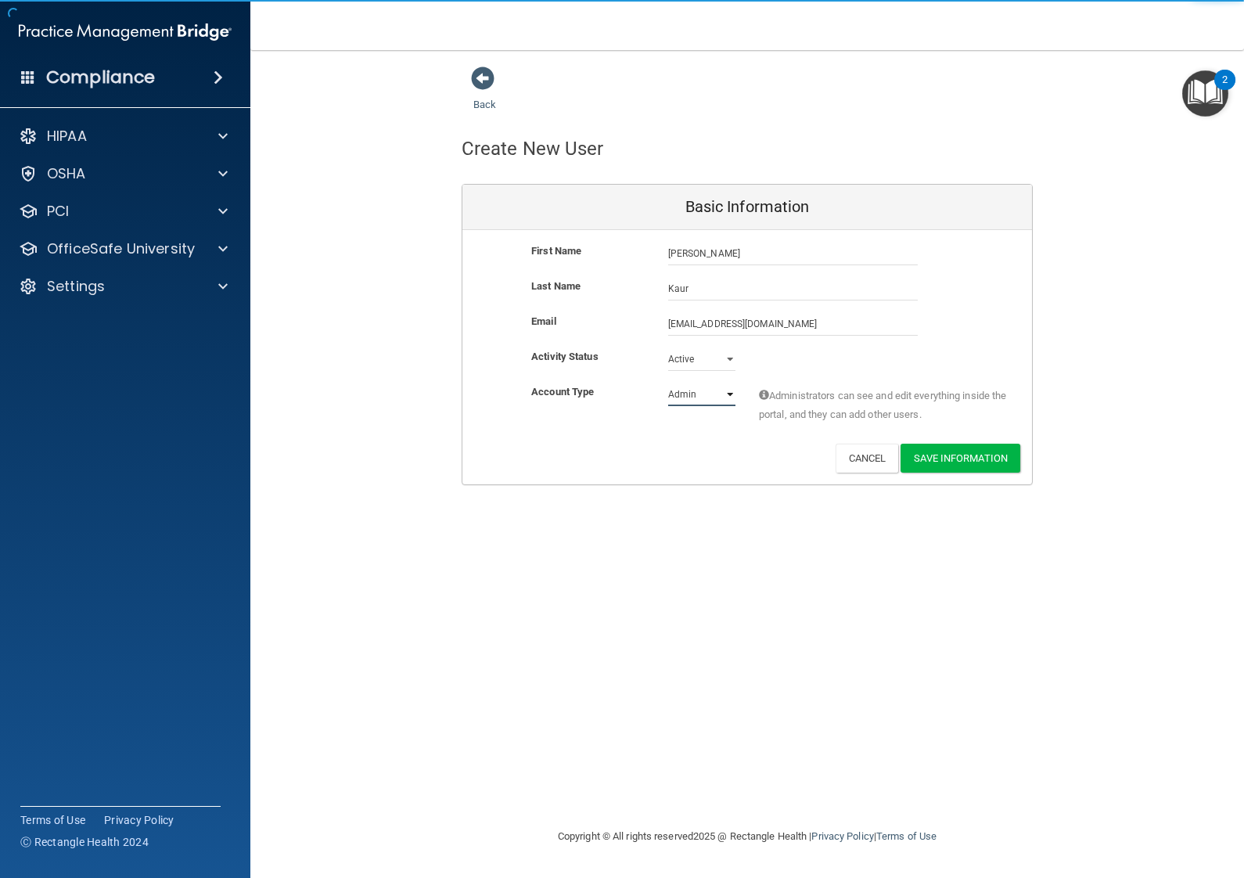
select select "practice_member"
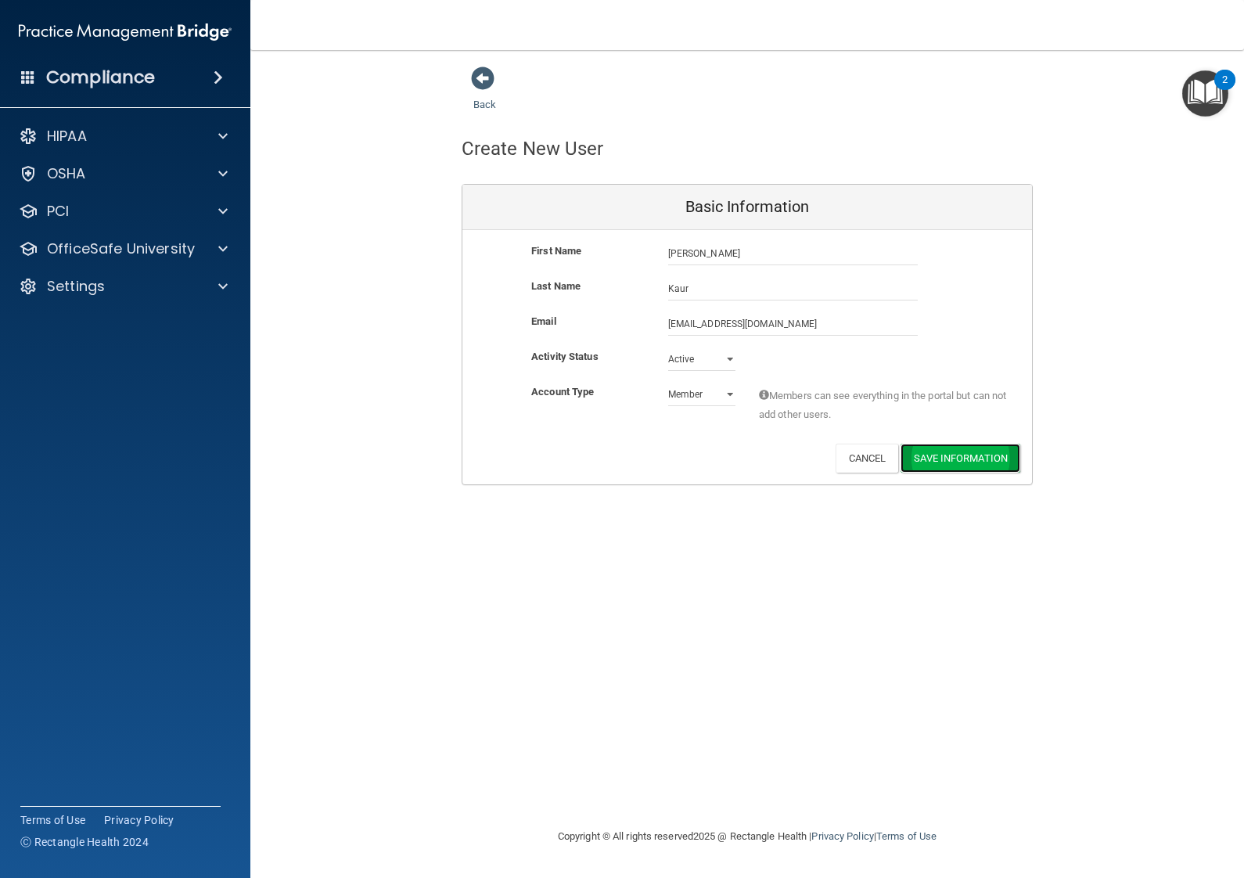
click at [980, 462] on button "Save Information" at bounding box center [961, 458] width 120 height 29
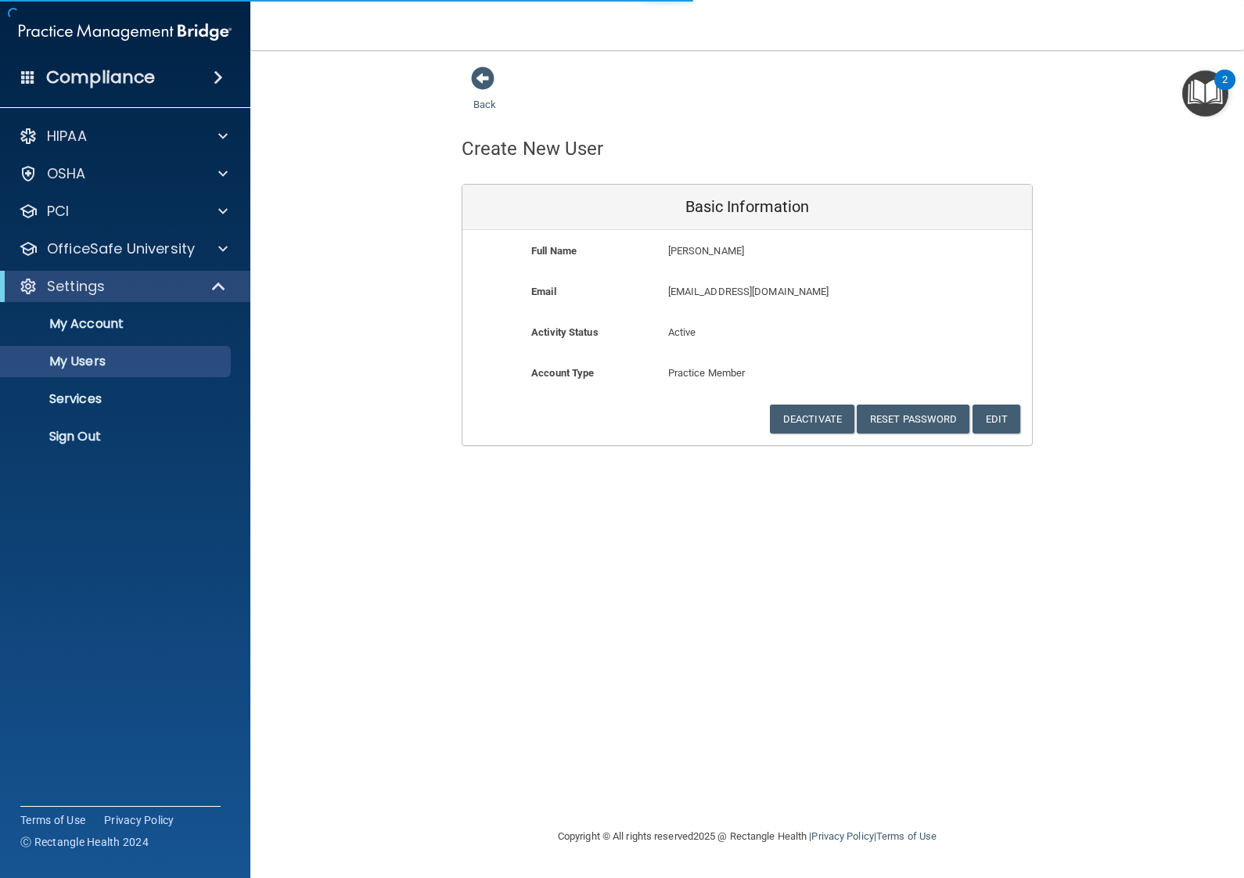
select select "20"
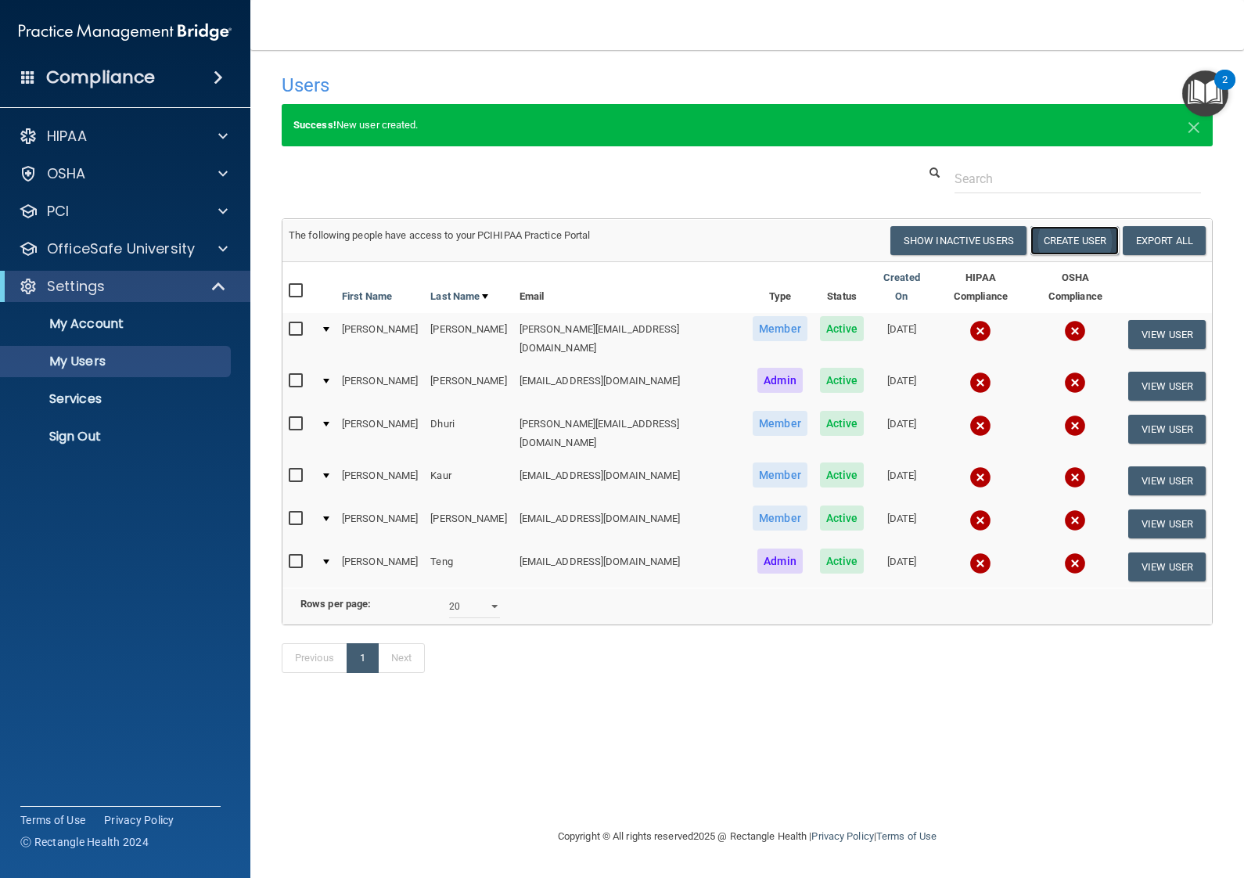
click at [1088, 246] on button "Create User" at bounding box center [1074, 240] width 88 height 29
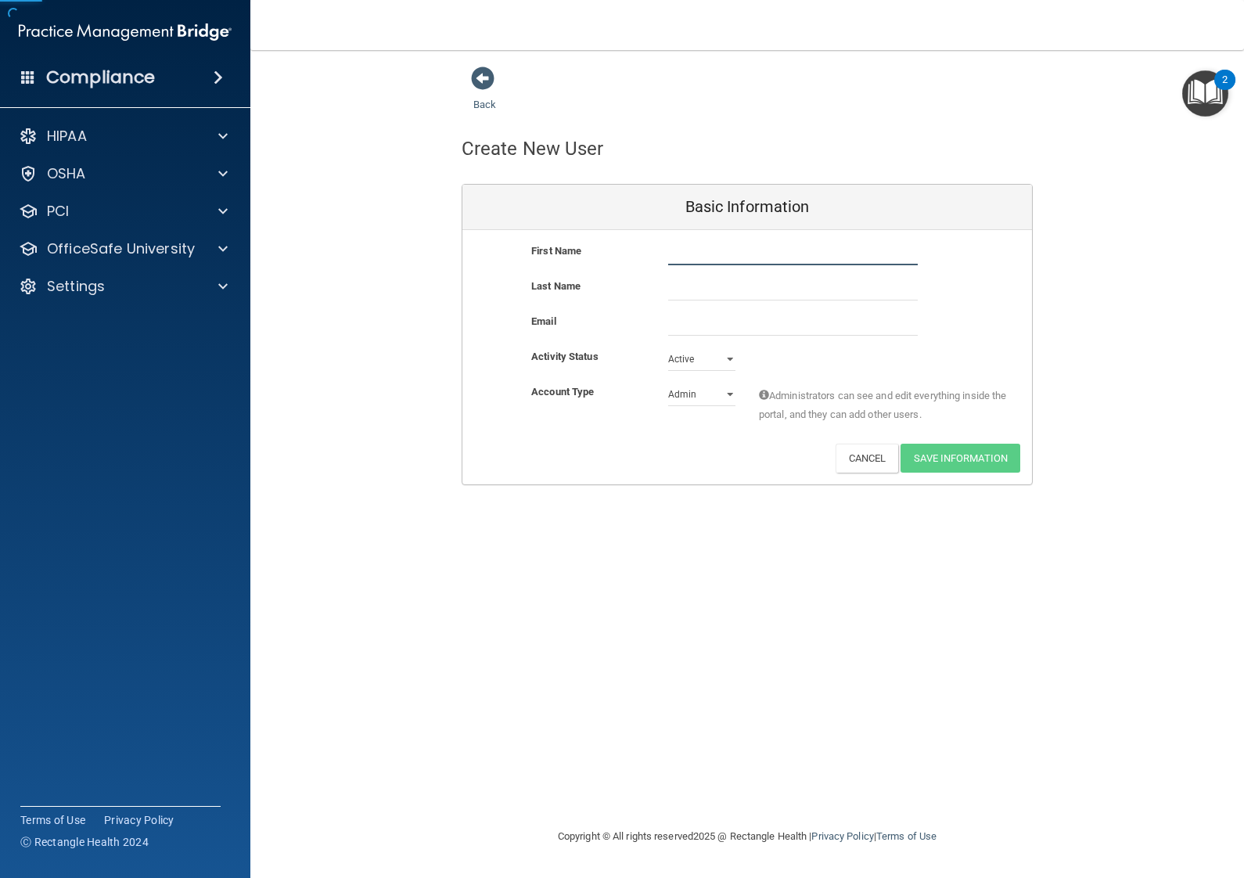
click at [692, 260] on input "text" at bounding box center [793, 253] width 250 height 23
type input "Ekum"
type input "[PERSON_NAME]"
click at [769, 329] on input "email" at bounding box center [793, 323] width 250 height 23
paste input "[EMAIL_ADDRESS][DOMAIN_NAME]"
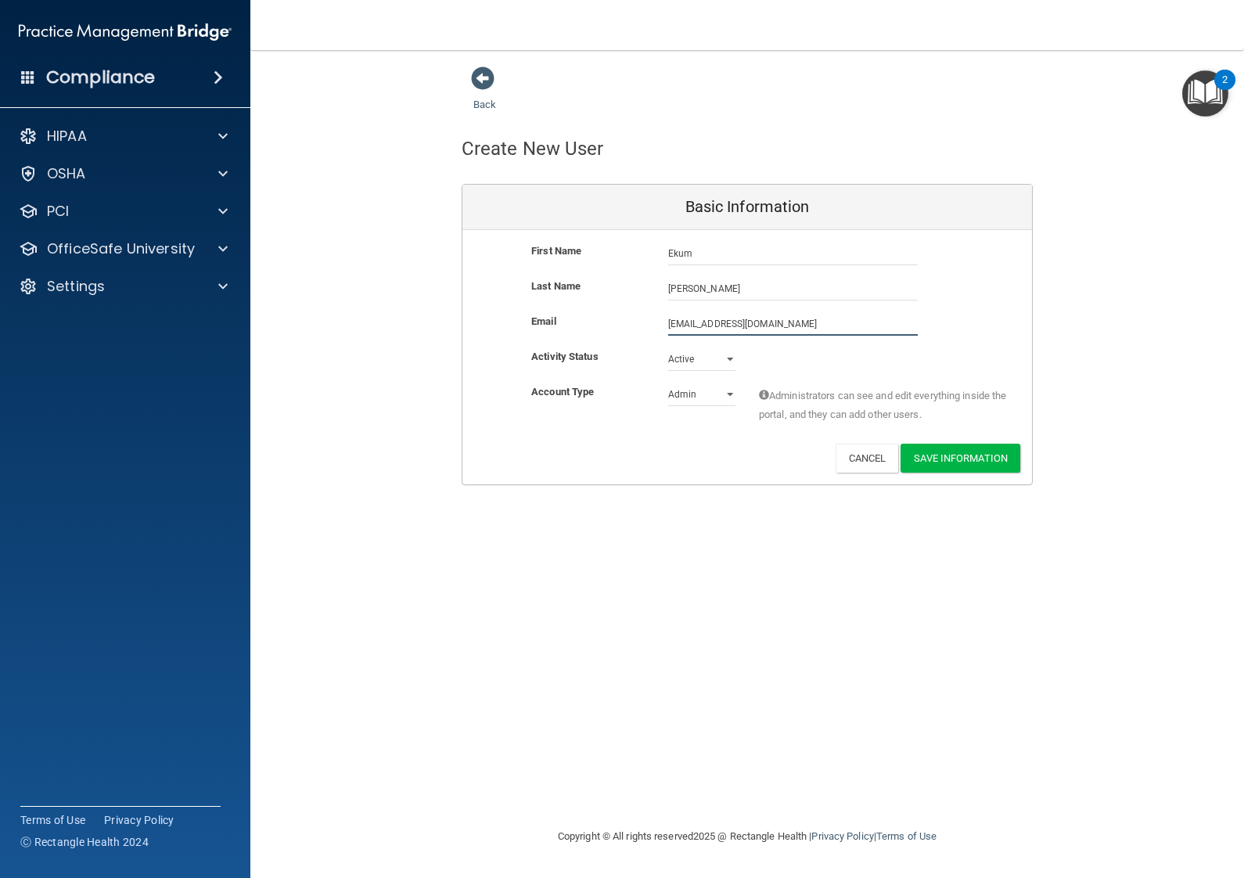
type input "[EMAIL_ADDRESS][DOMAIN_NAME]"
click at [710, 390] on select "Admin Member" at bounding box center [701, 394] width 67 height 23
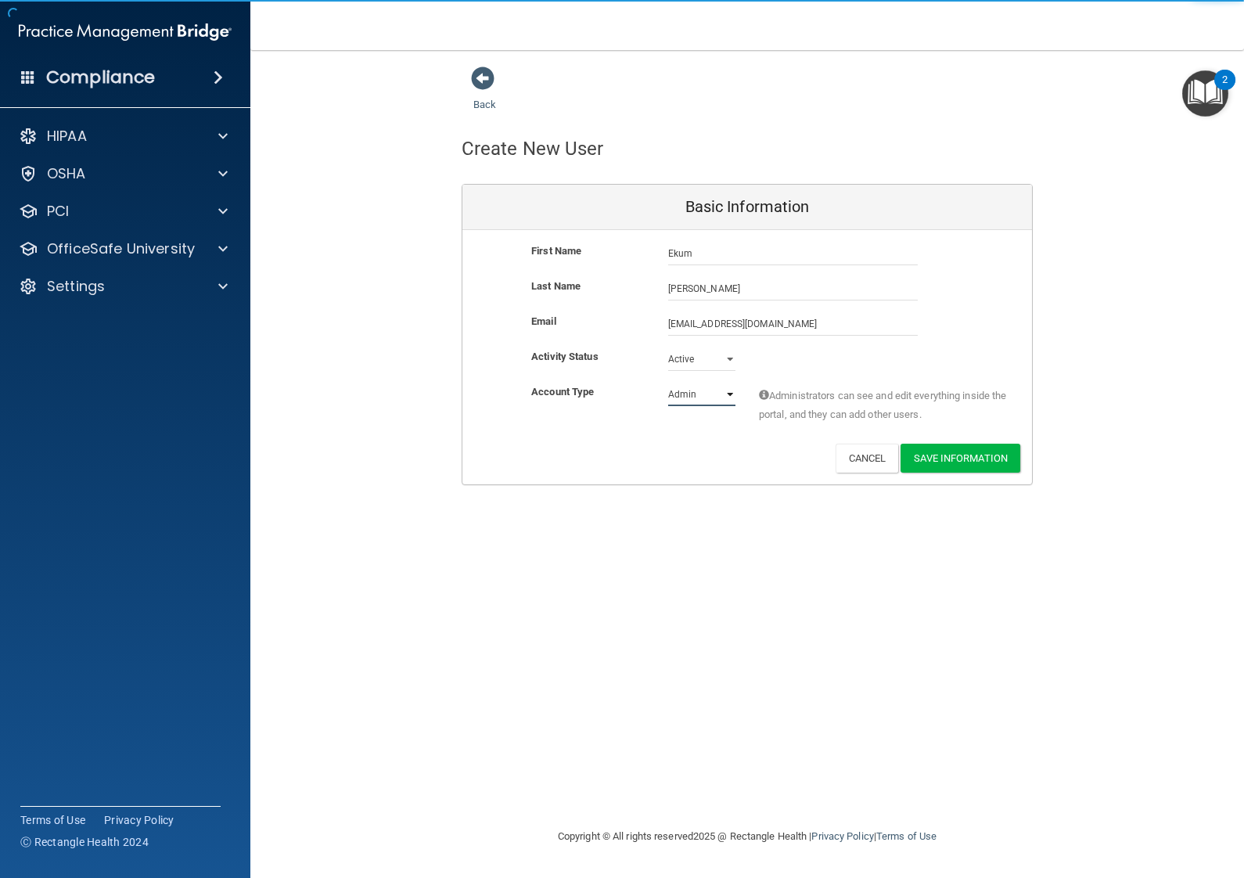
select select "practice_member"
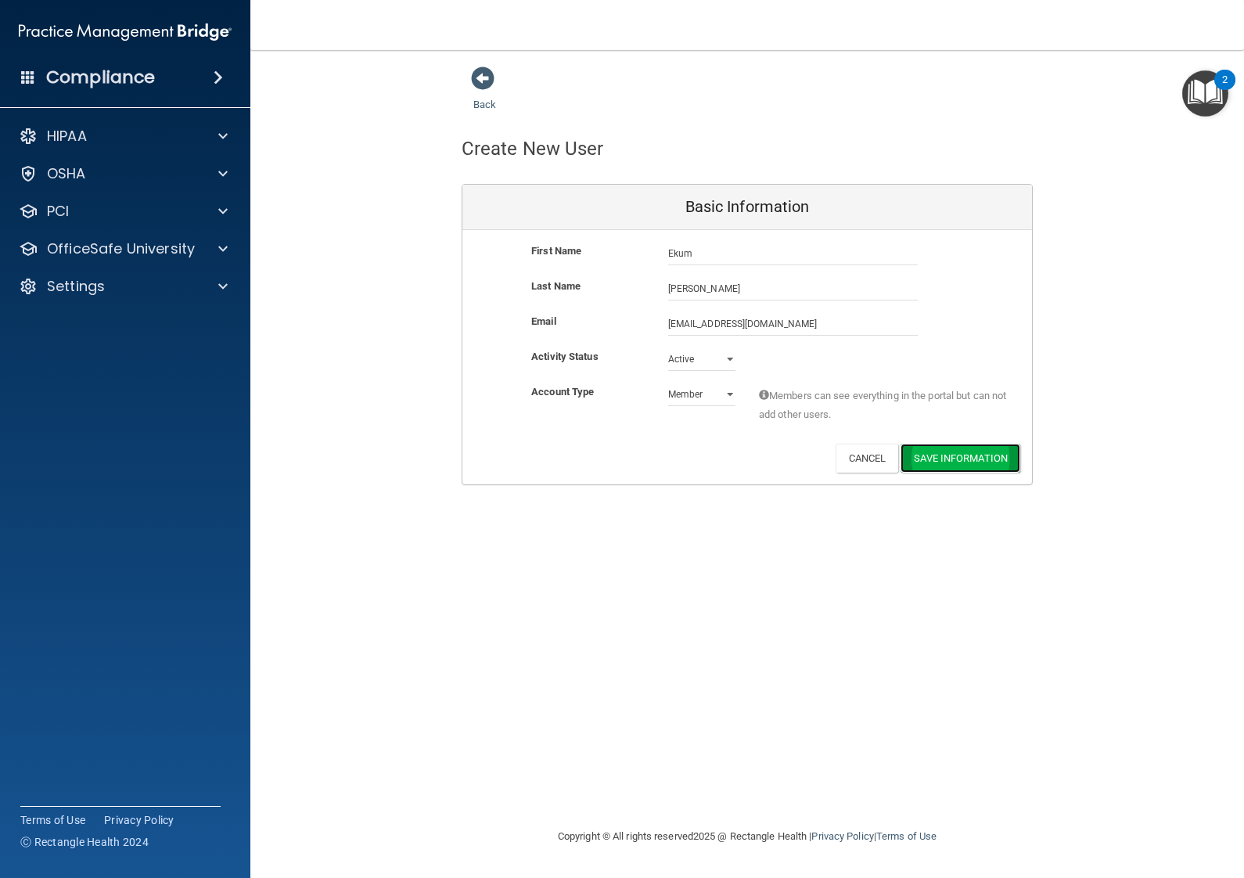
click at [928, 464] on button "Save Information" at bounding box center [961, 458] width 120 height 29
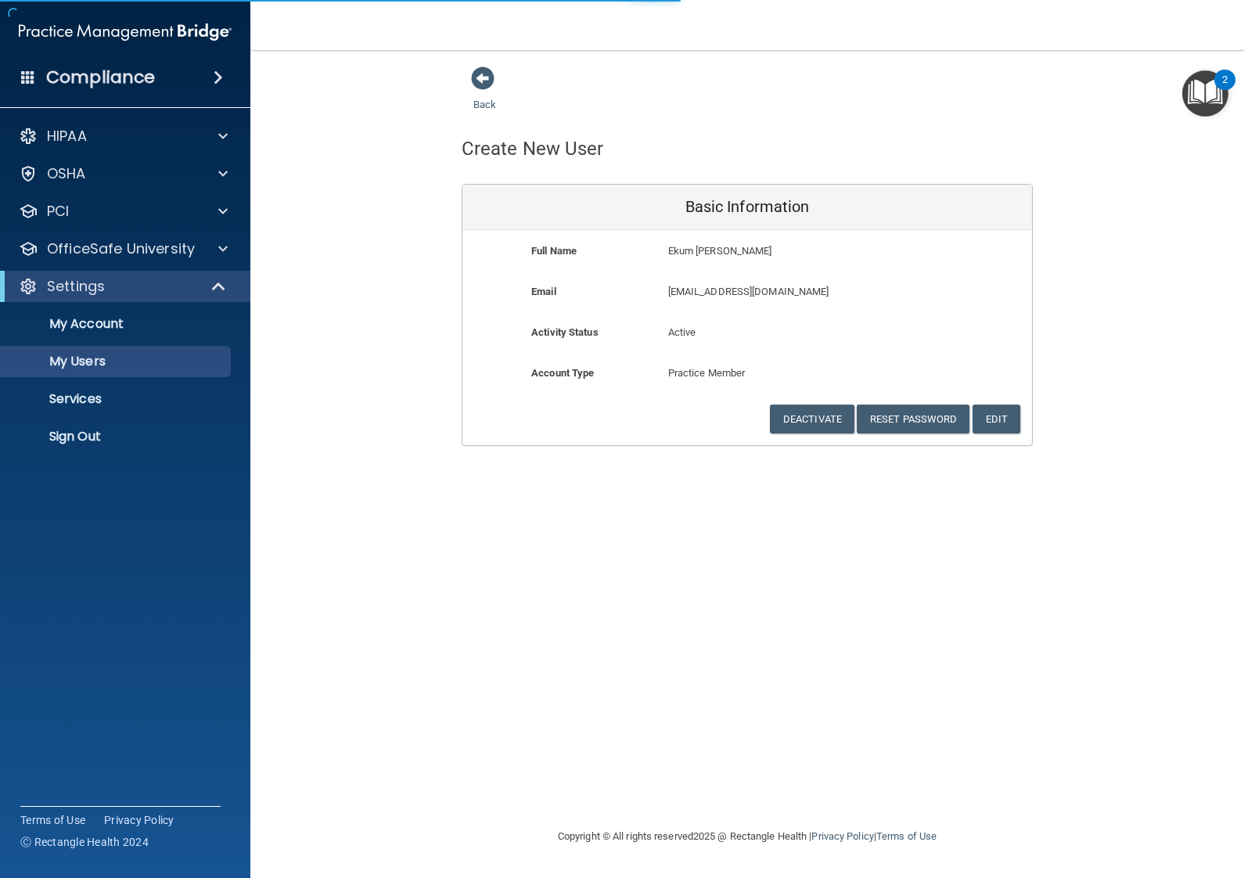
select select "20"
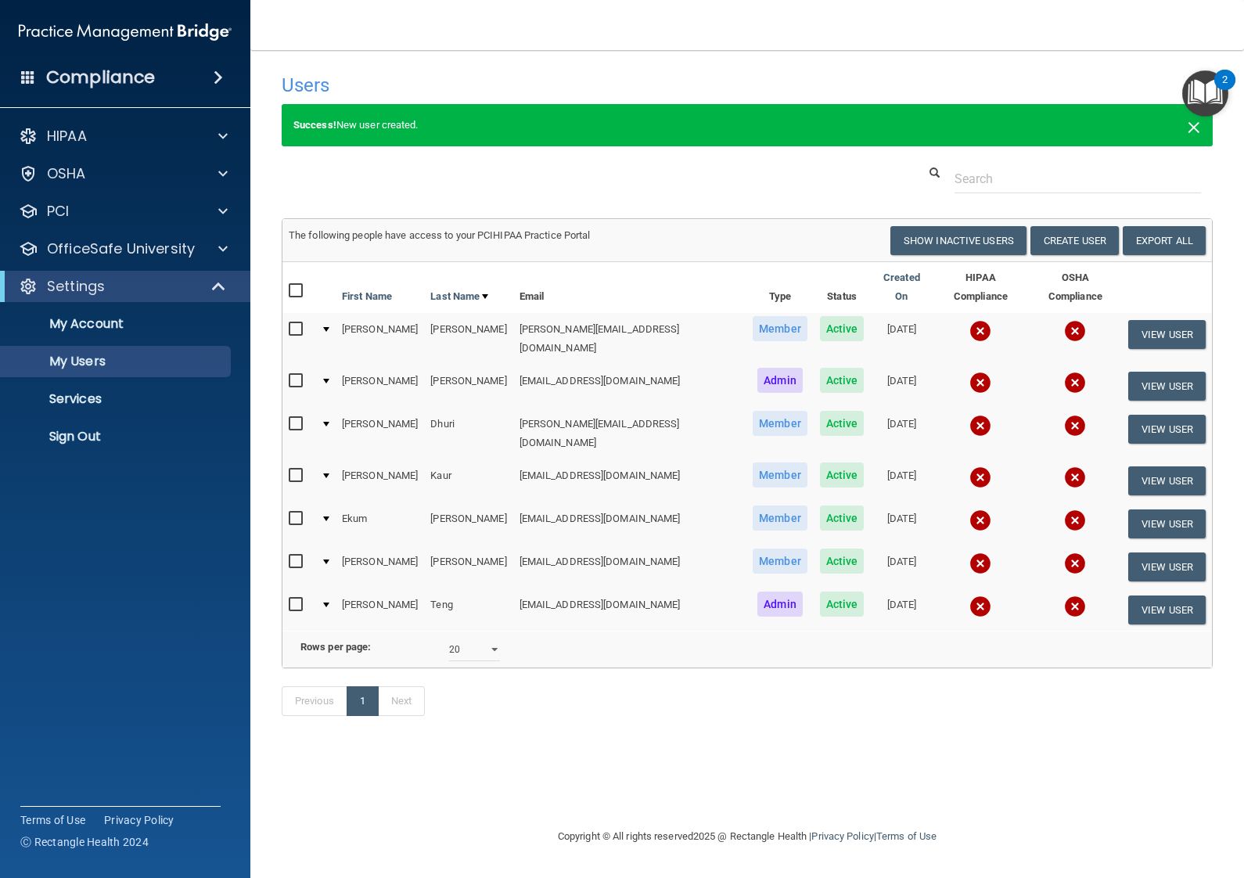
click at [1189, 126] on span "×" at bounding box center [1194, 125] width 14 height 31
select select "20"
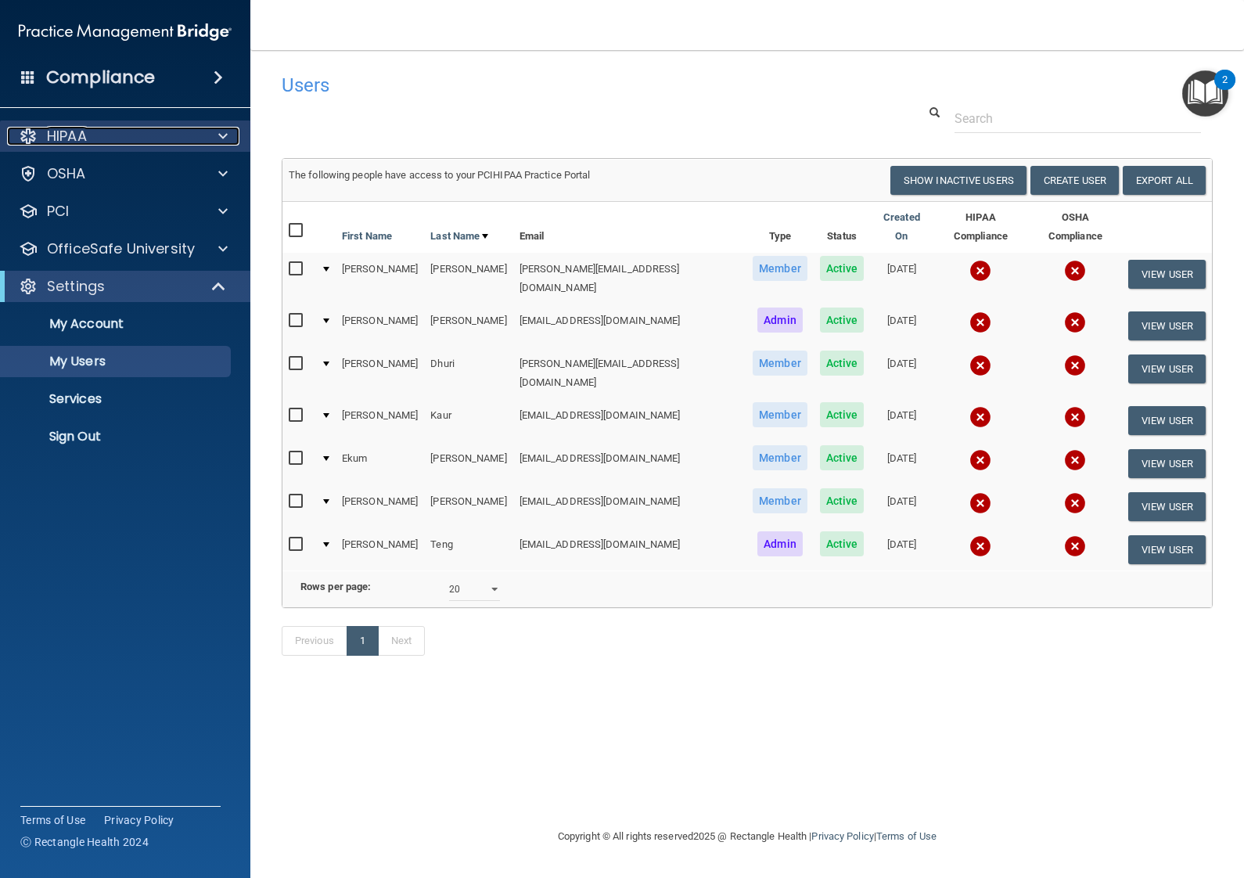
click at [154, 132] on div "HIPAA" at bounding box center [104, 136] width 194 height 19
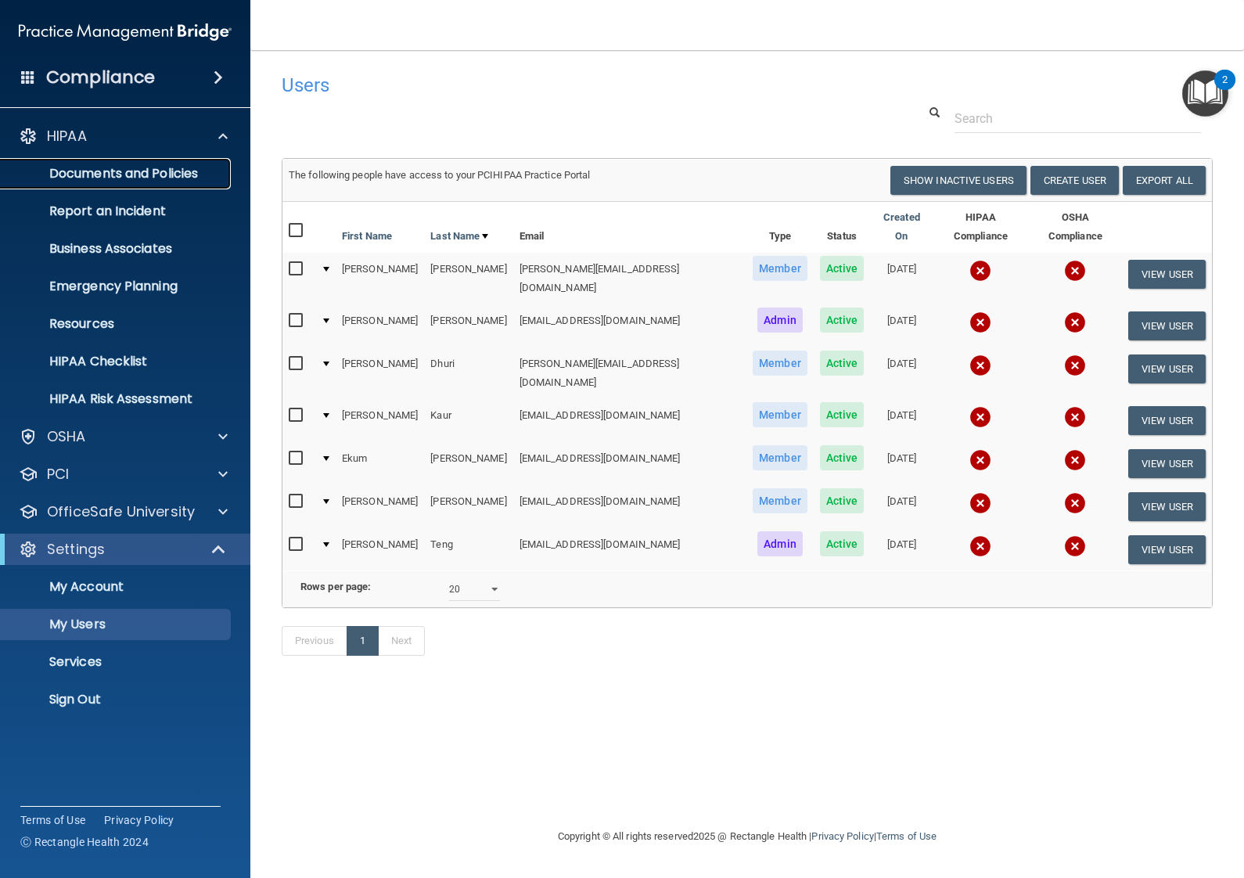
click at [163, 183] on link "Documents and Policies" at bounding box center [107, 173] width 246 height 31
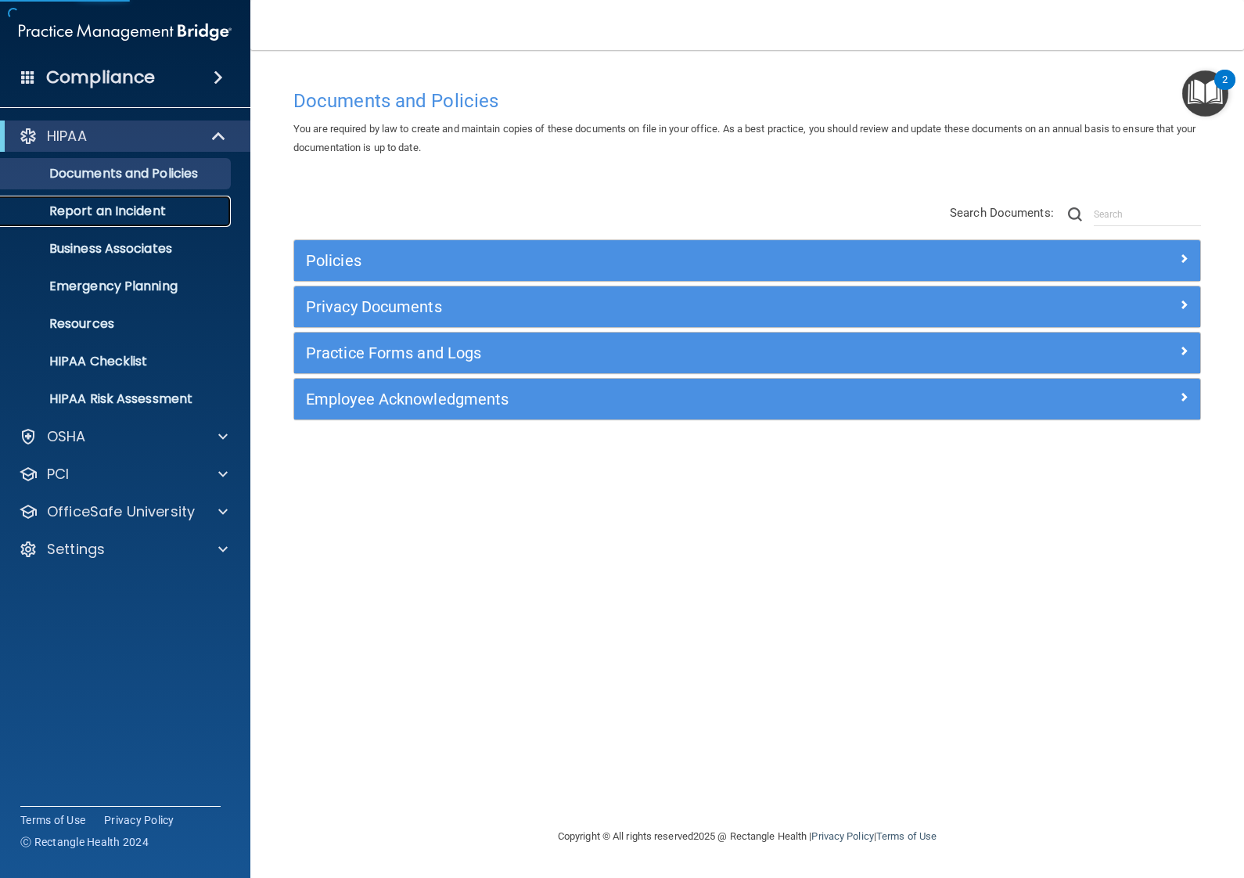
click at [175, 220] on link "Report an Incident" at bounding box center [107, 211] width 246 height 31
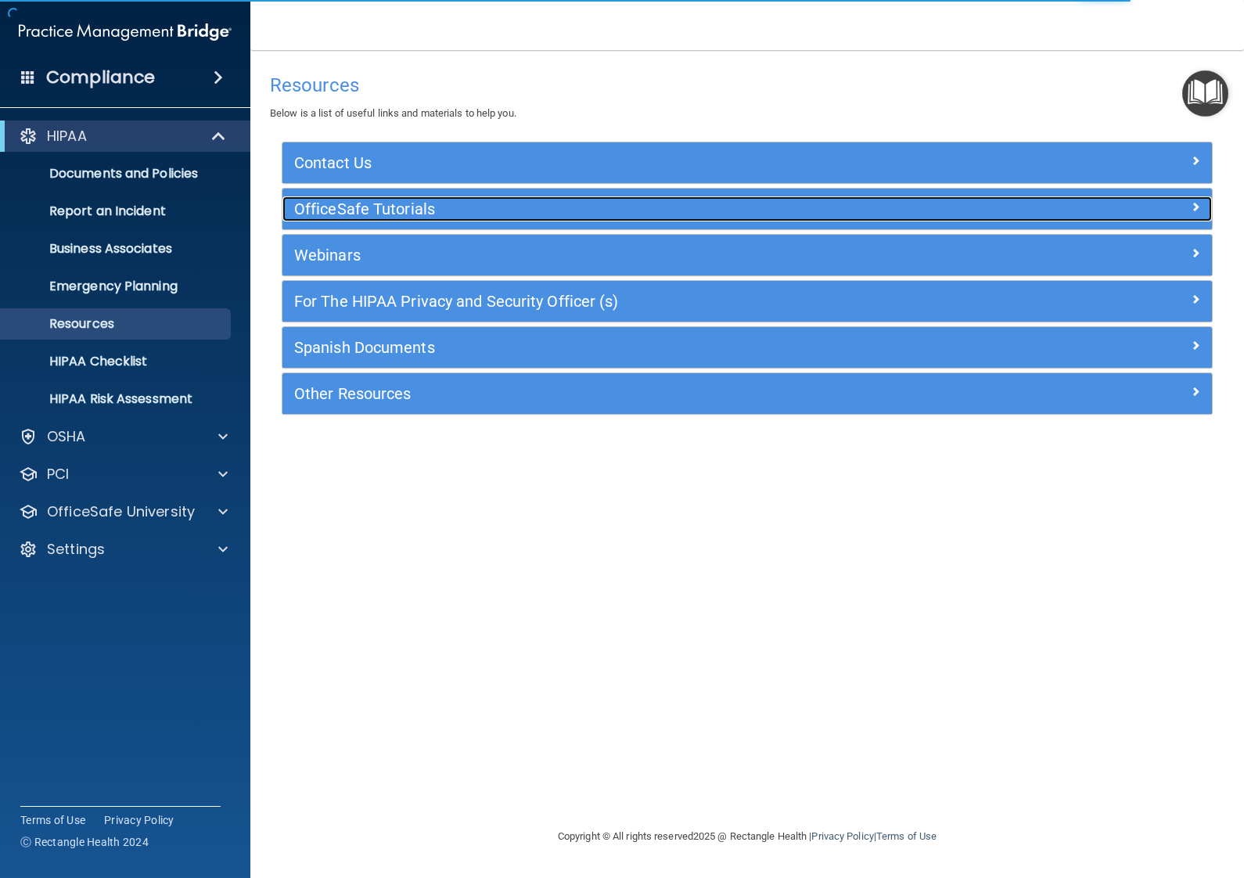
click at [387, 210] on h5 "OfficeSafe Tutorials" at bounding box center [631, 208] width 674 height 17
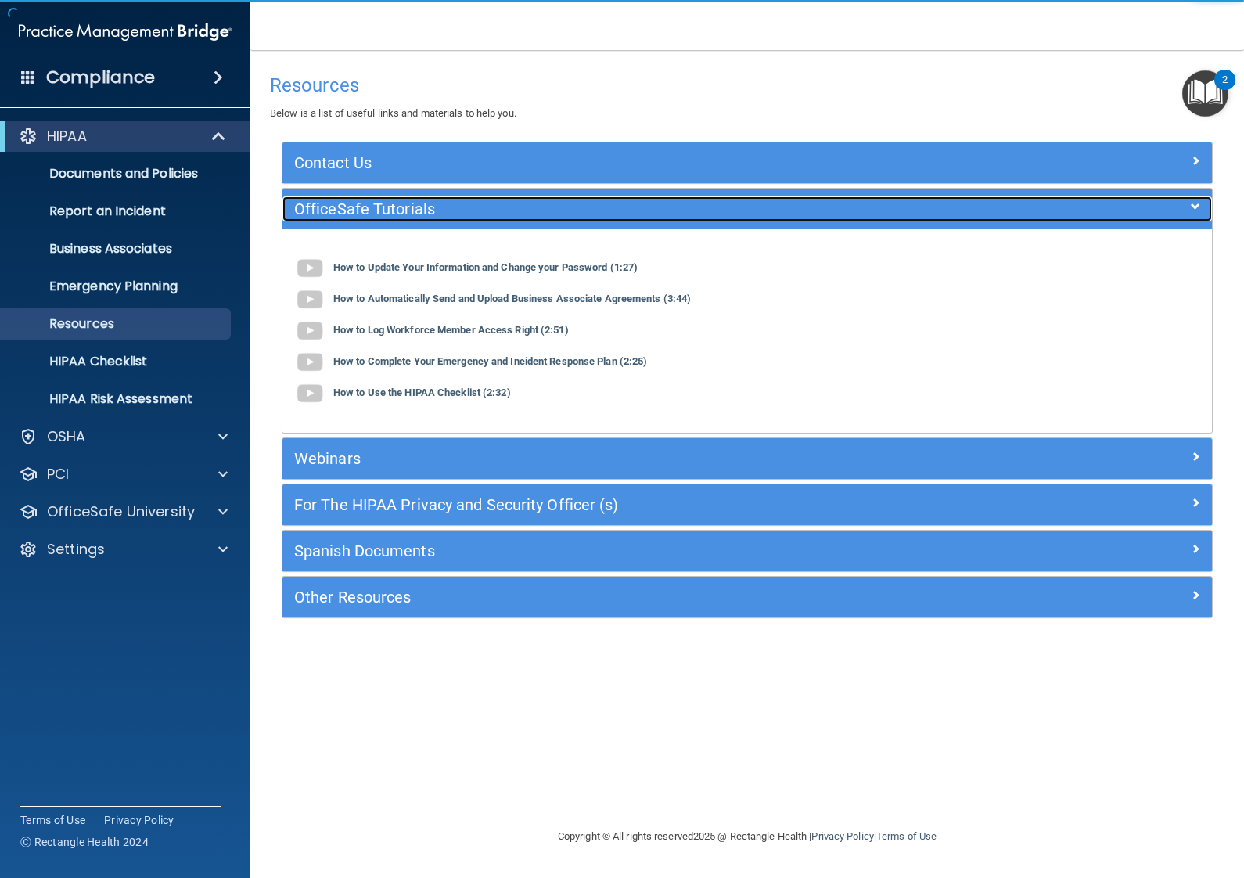
click at [387, 210] on h5 "OfficeSafe Tutorials" at bounding box center [631, 208] width 674 height 17
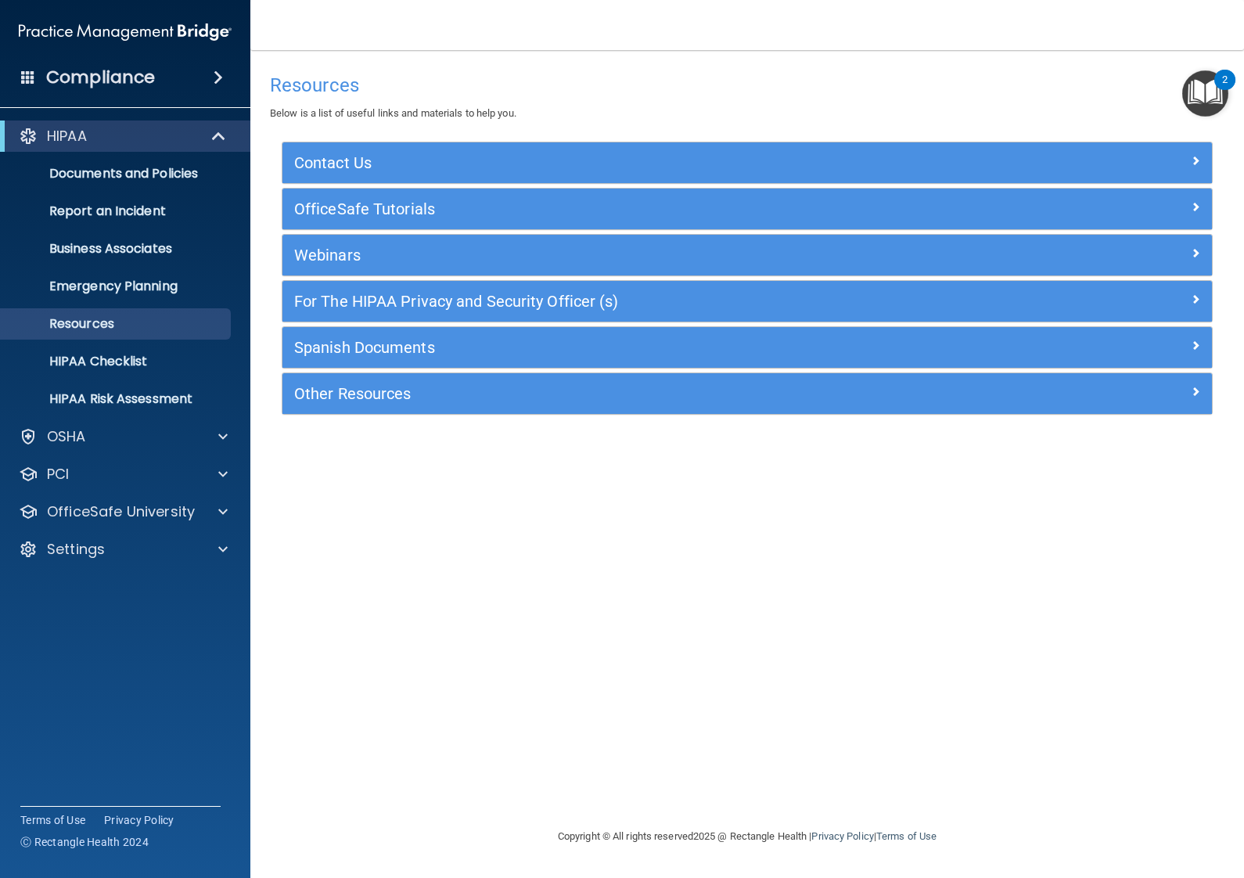
click at [384, 268] on div "Webinars" at bounding box center [747, 255] width 930 height 41
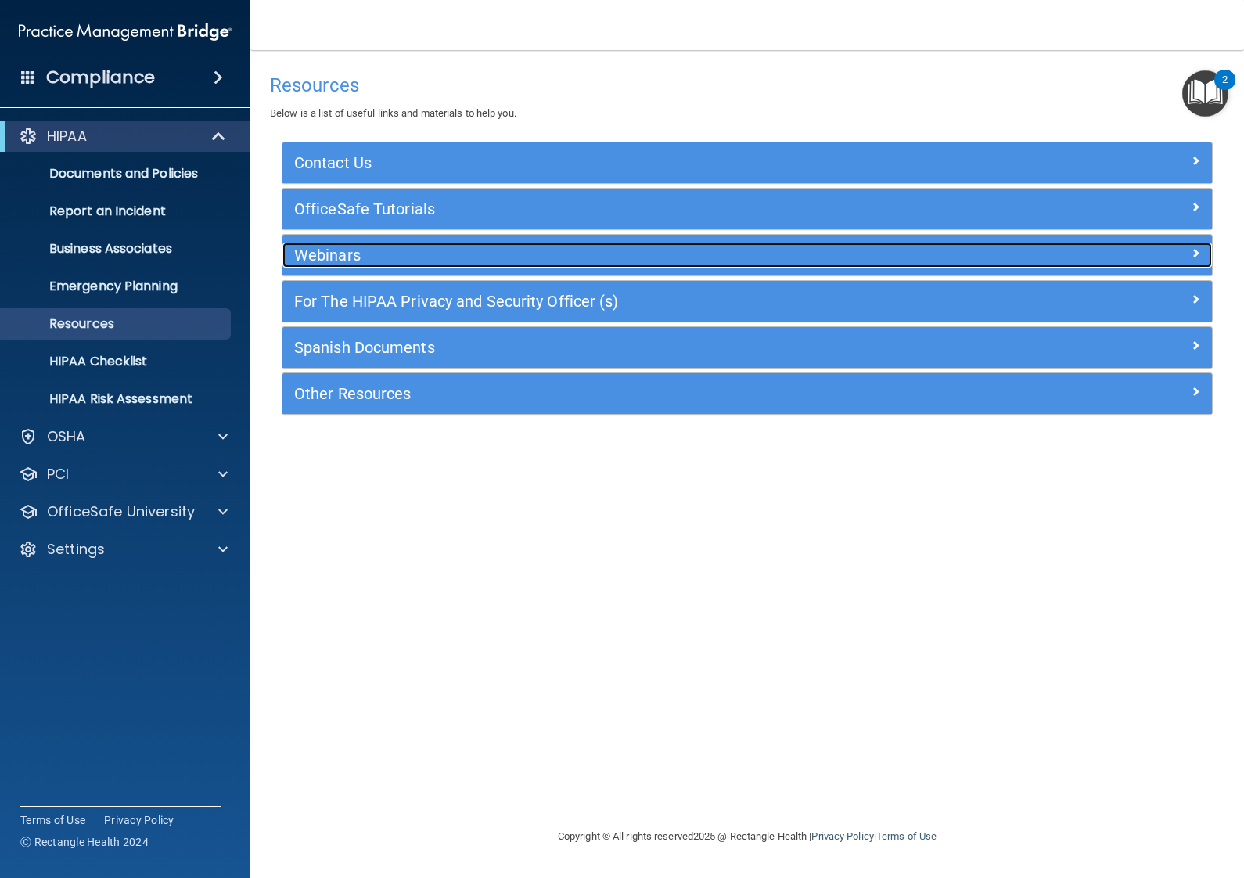
click at [390, 258] on h5 "Webinars" at bounding box center [631, 254] width 674 height 17
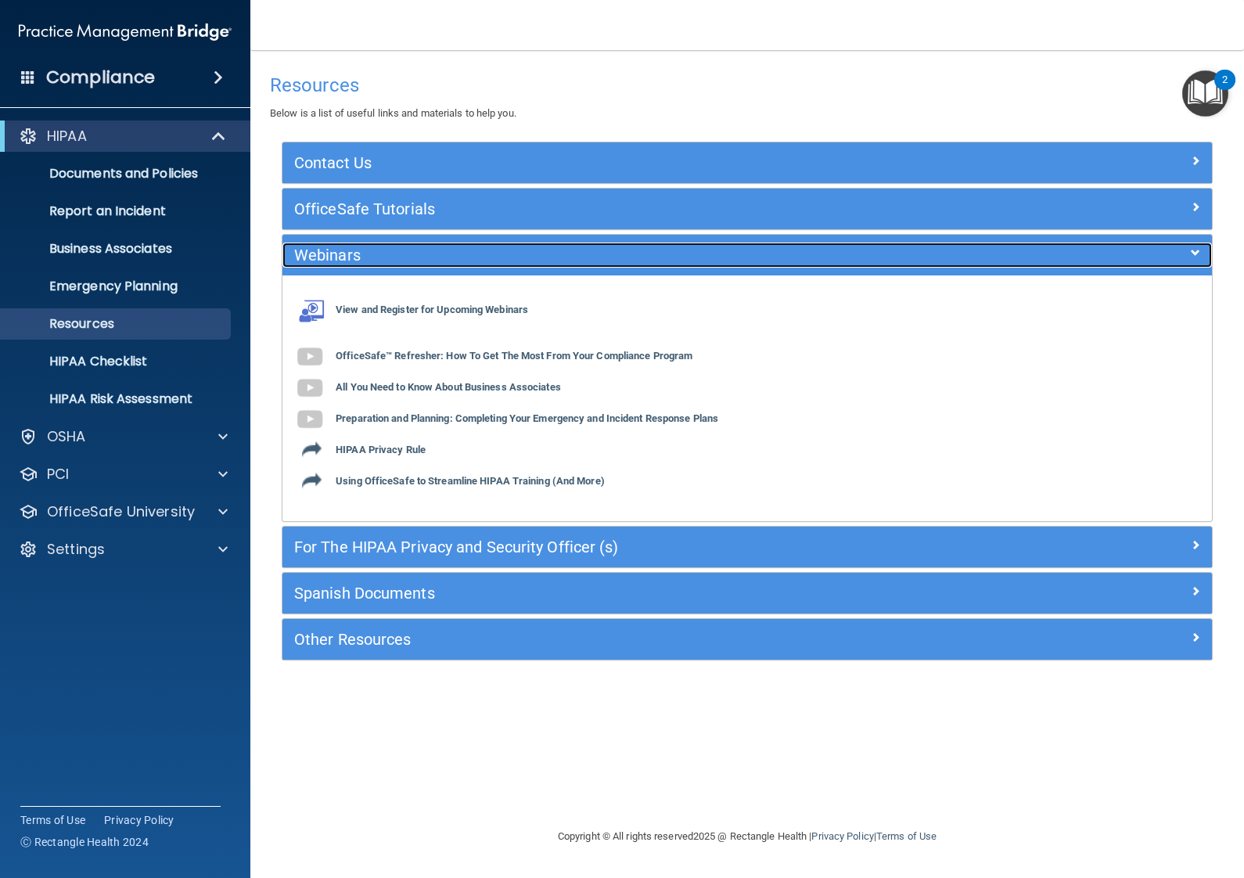
click at [390, 258] on h5 "Webinars" at bounding box center [631, 254] width 674 height 17
